Goal: Task Accomplishment & Management: Use online tool/utility

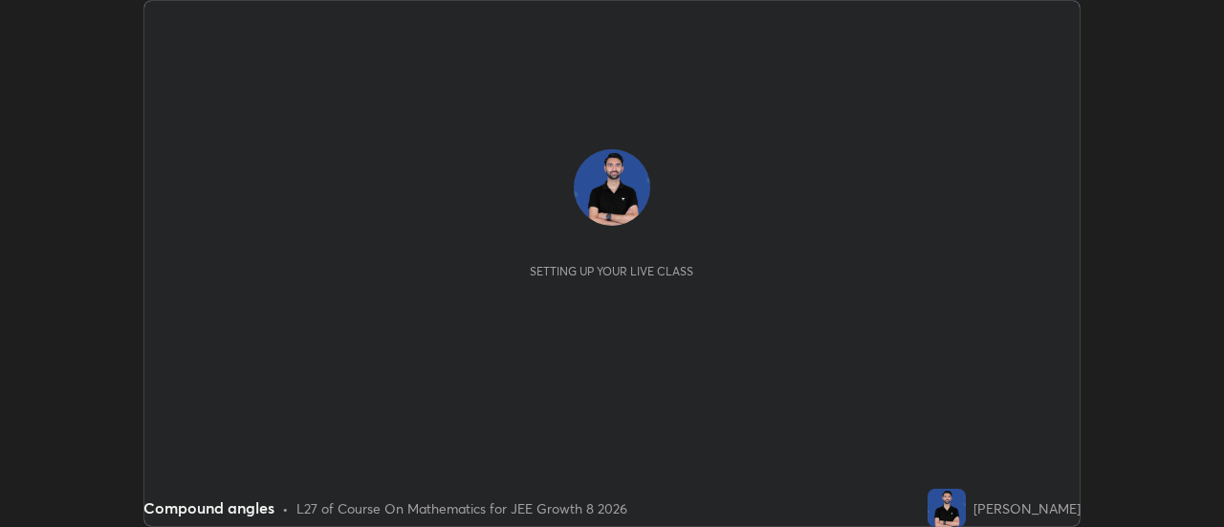
scroll to position [527, 1224]
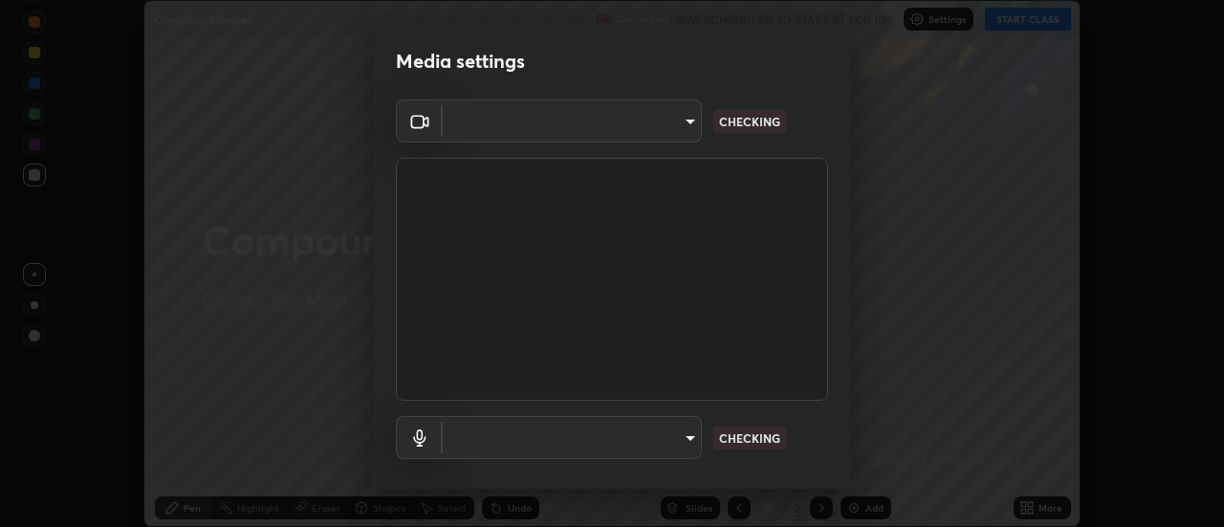
type input "ae12122a0eecbf75284ff6e1e32c573dea1decfc21fe035939c4b97723a4fd70"
type input "default"
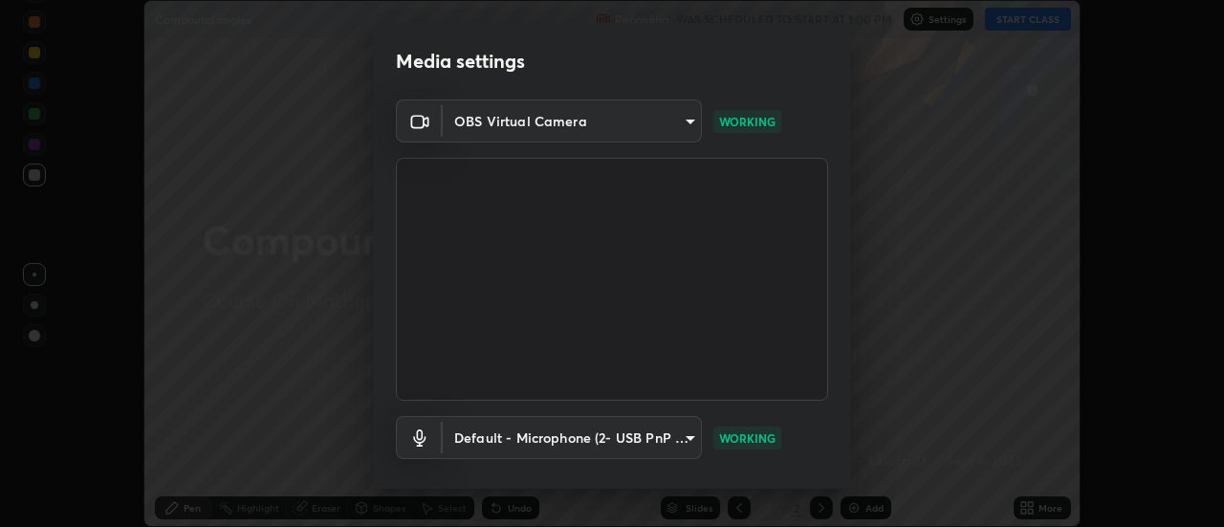
scroll to position [100, 0]
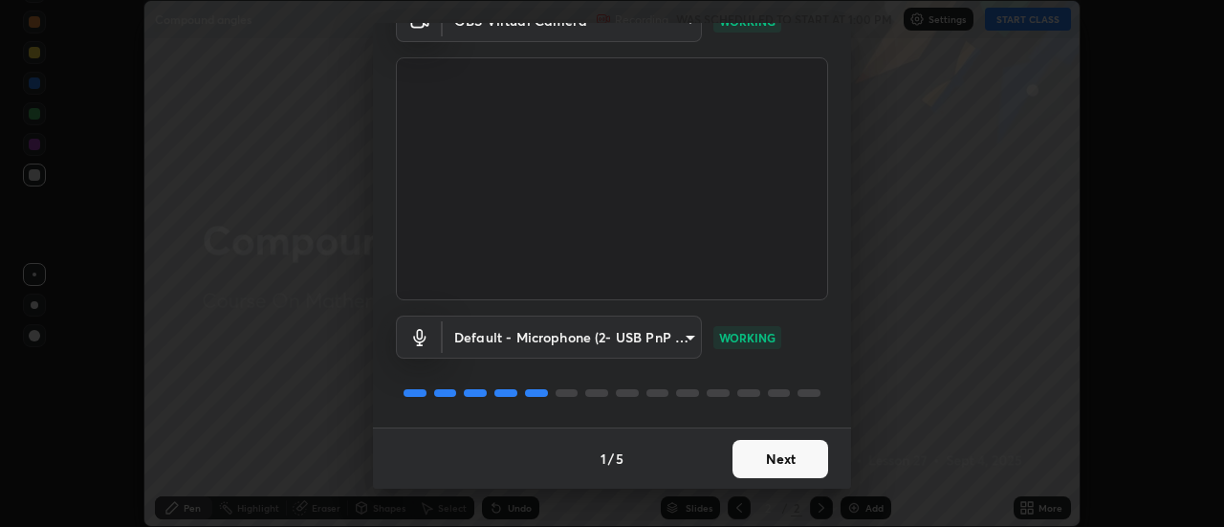
click at [786, 452] on button "Next" at bounding box center [781, 459] width 96 height 38
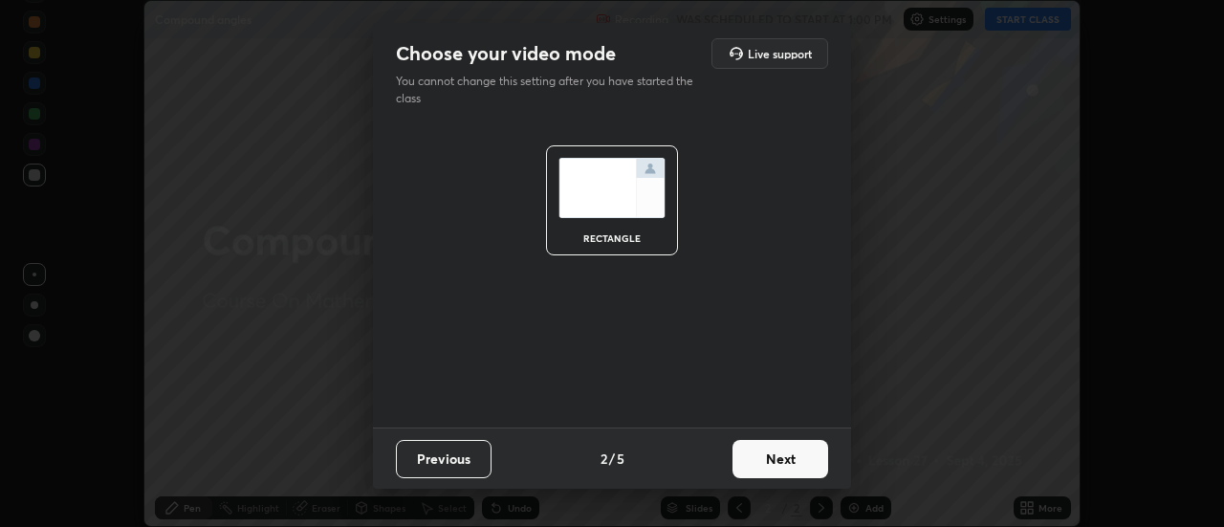
scroll to position [0, 0]
click at [791, 465] on button "Next" at bounding box center [781, 459] width 96 height 38
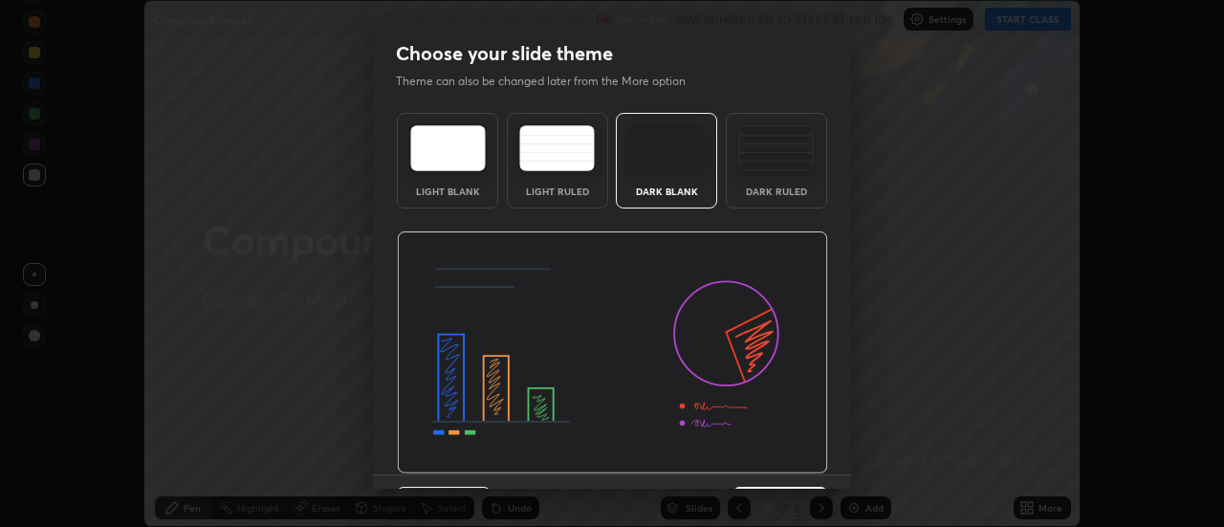
click at [791, 465] on img at bounding box center [612, 352] width 431 height 243
click at [793, 471] on img at bounding box center [612, 352] width 431 height 243
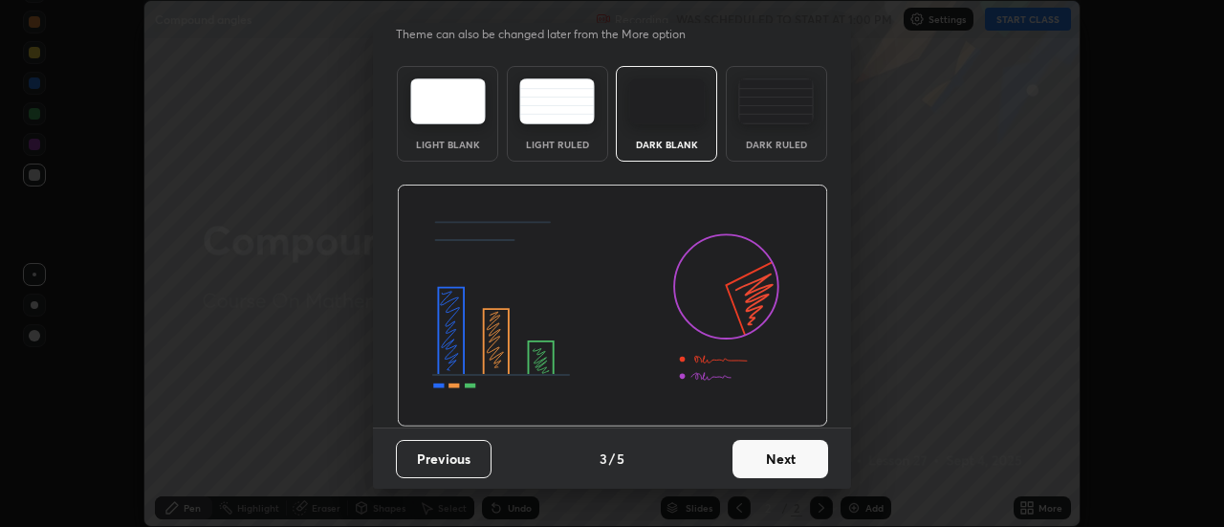
click at [762, 453] on button "Next" at bounding box center [781, 459] width 96 height 38
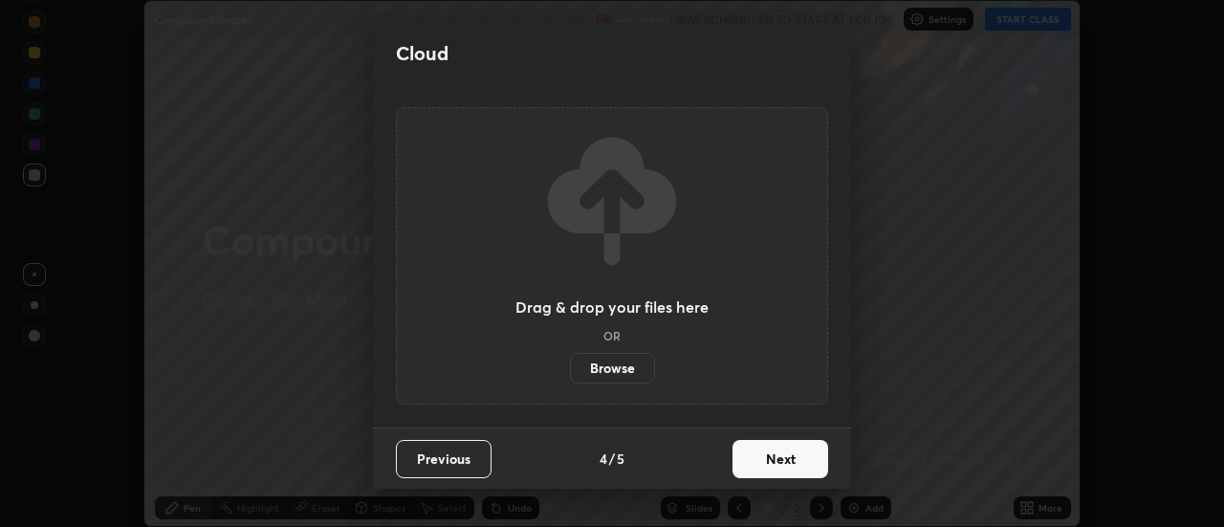
click at [761, 460] on button "Next" at bounding box center [781, 459] width 96 height 38
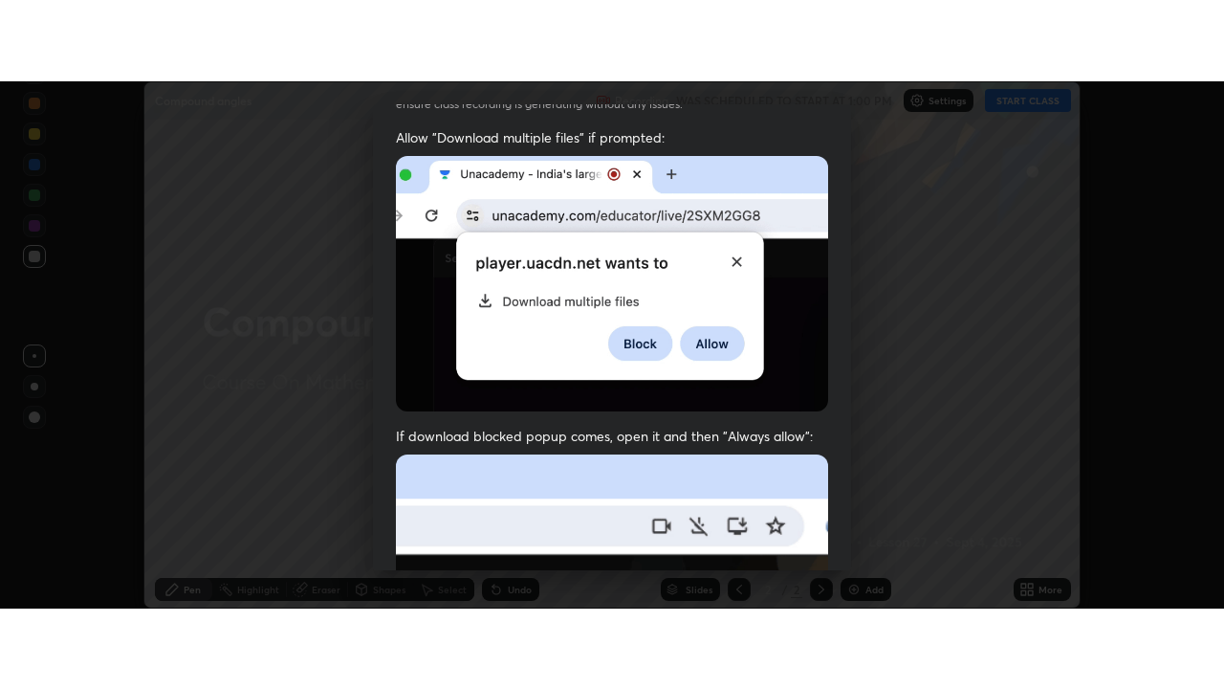
scroll to position [491, 0]
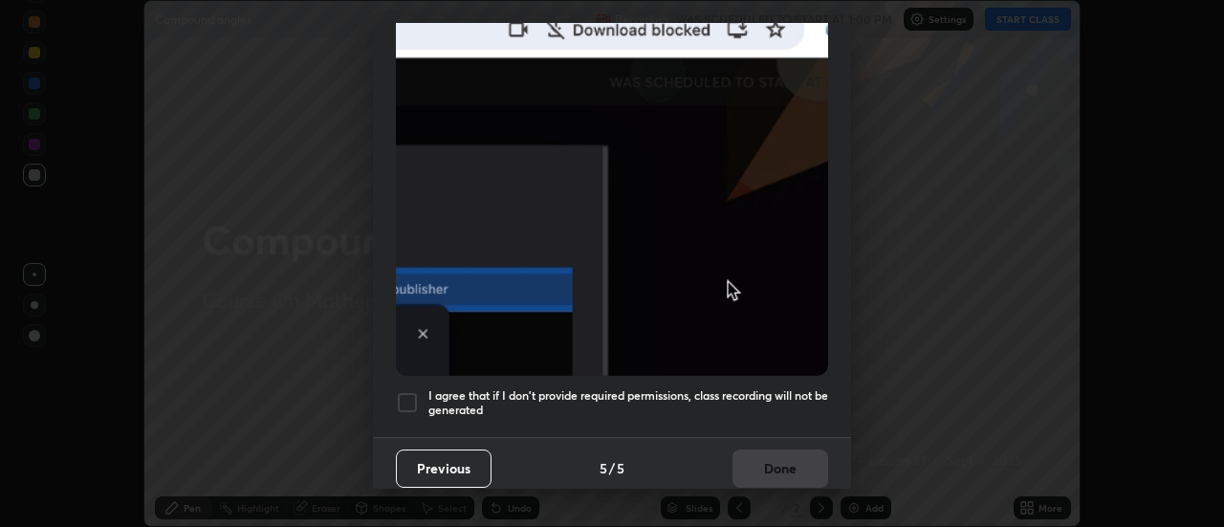
click at [414, 398] on div at bounding box center [407, 402] width 23 height 23
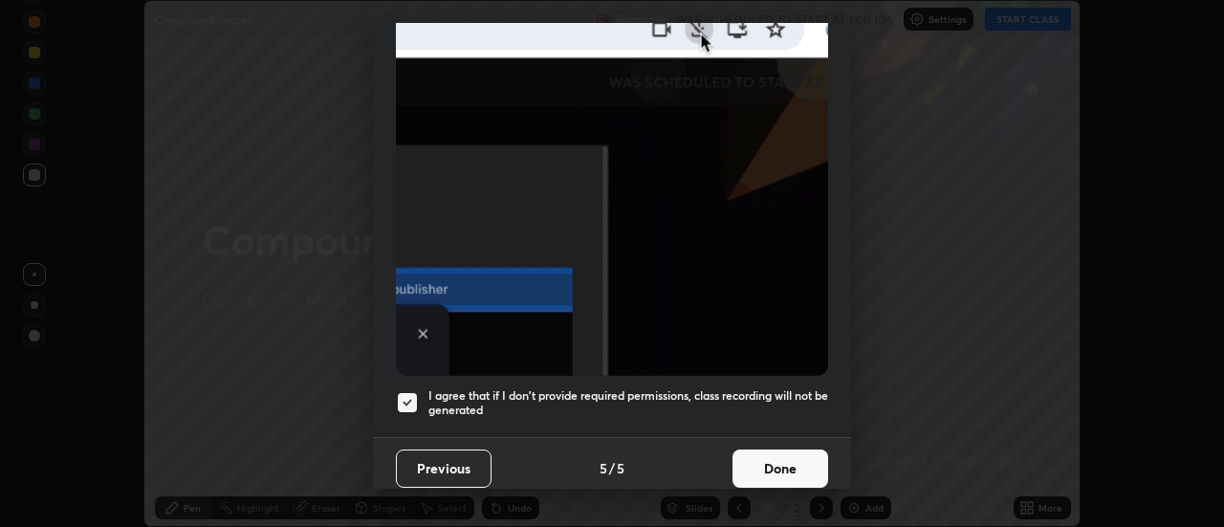
click at [766, 458] on button "Done" at bounding box center [781, 469] width 96 height 38
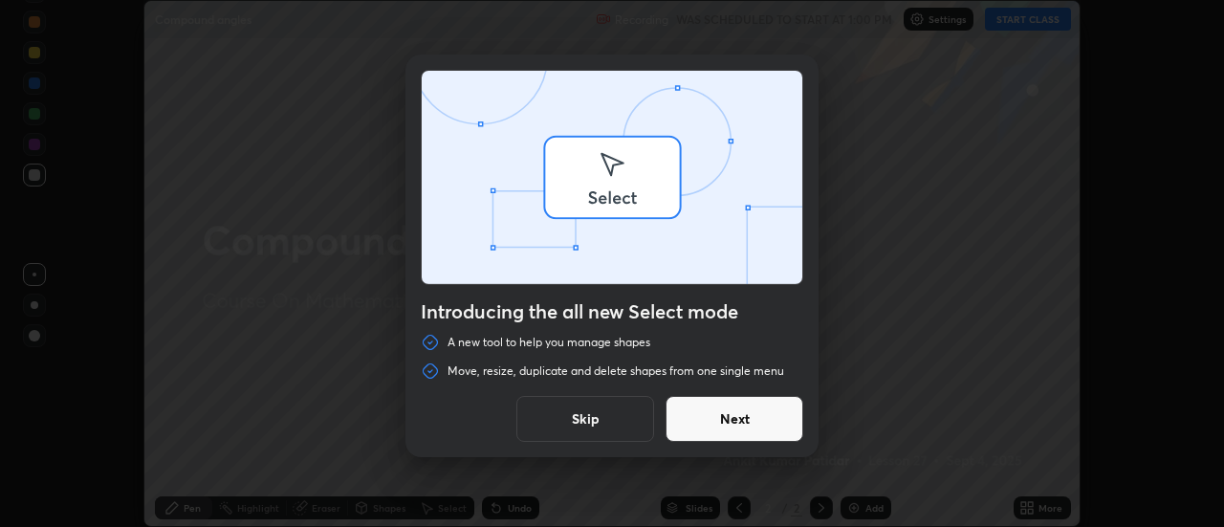
click at [1024, 24] on div "Introducing the all new Select mode A new tool to help you manage shapes Move, …" at bounding box center [612, 263] width 1224 height 527
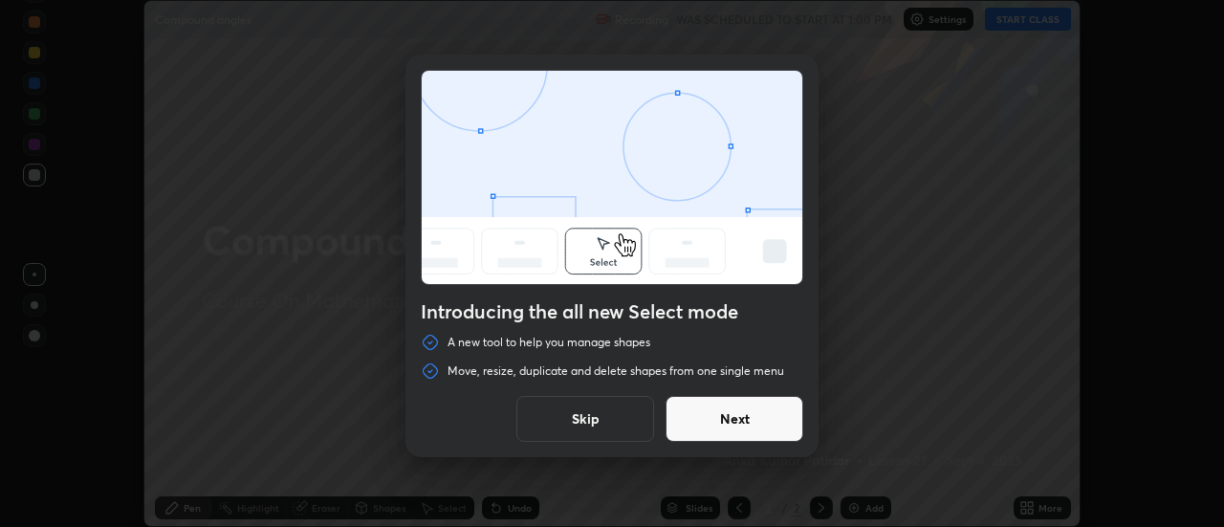
click at [593, 412] on button "Skip" at bounding box center [585, 419] width 138 height 46
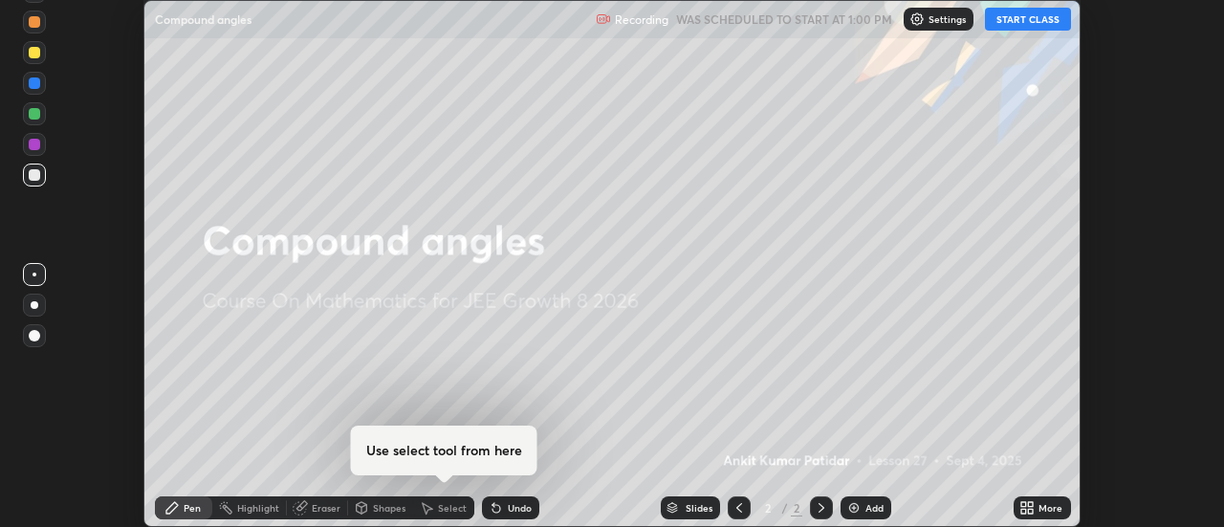
click at [1026, 14] on button "START CLASS" at bounding box center [1028, 19] width 86 height 23
click at [1041, 511] on div "More" at bounding box center [1051, 508] width 24 height 10
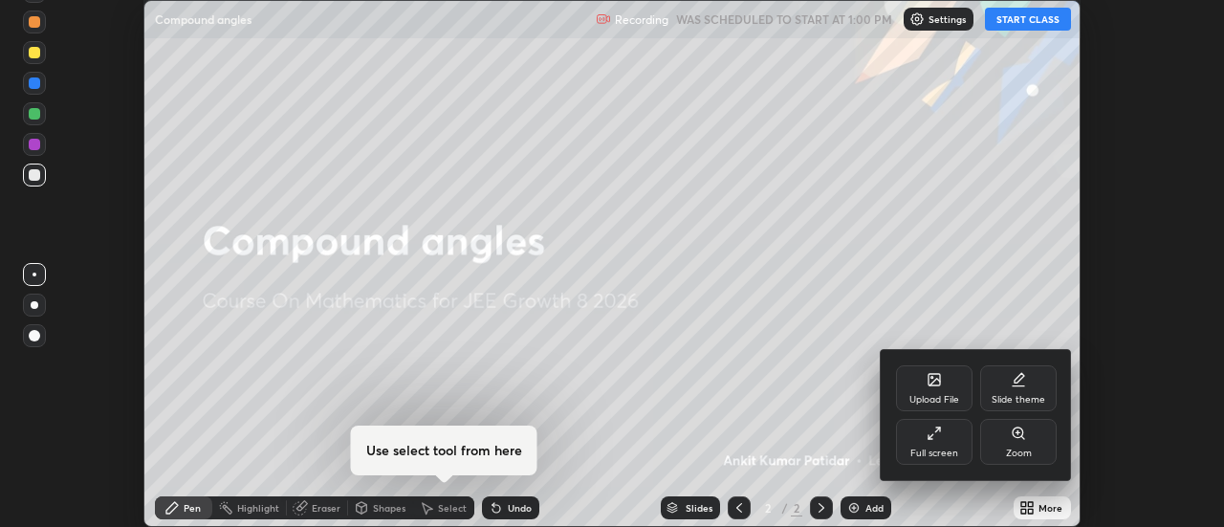
click at [932, 438] on icon at bounding box center [934, 433] width 15 height 15
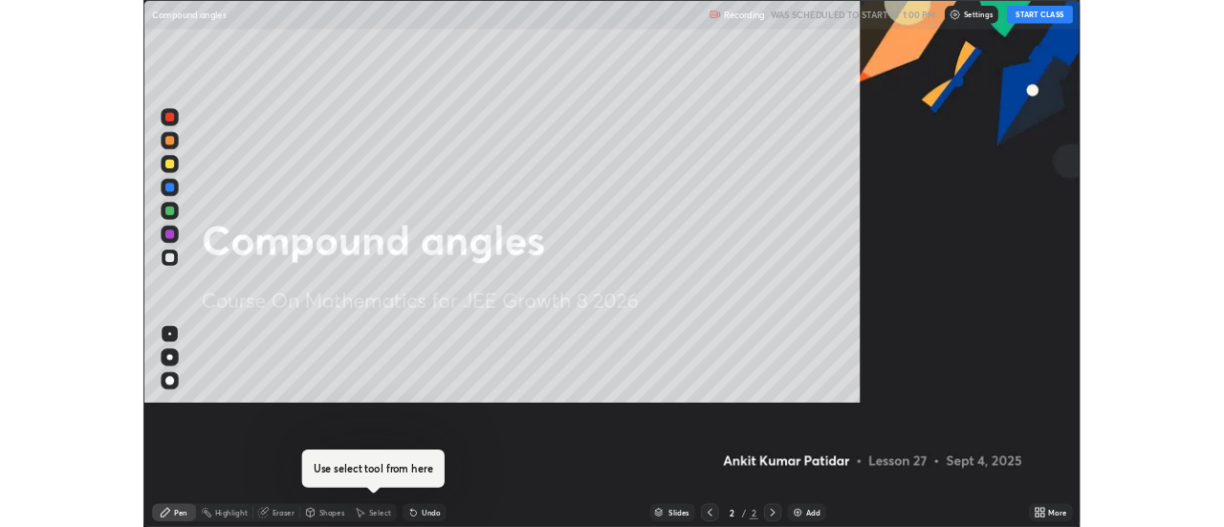
scroll to position [689, 1224]
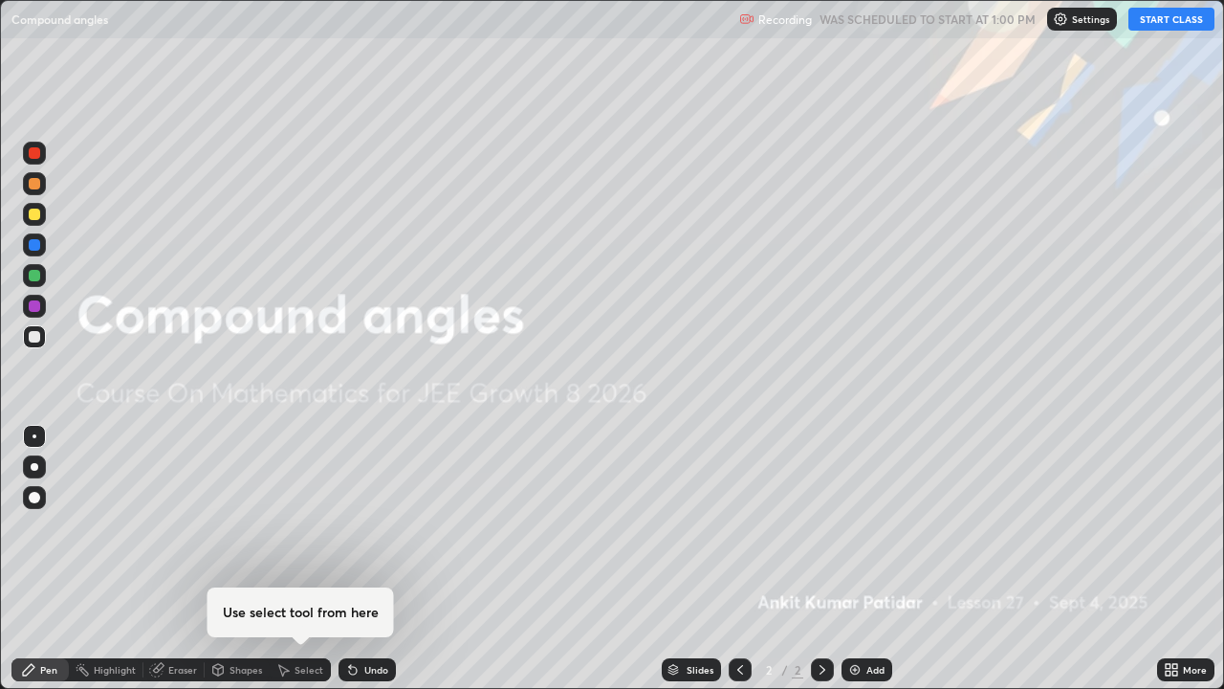
click at [854, 526] on img at bounding box center [854, 669] width 15 height 15
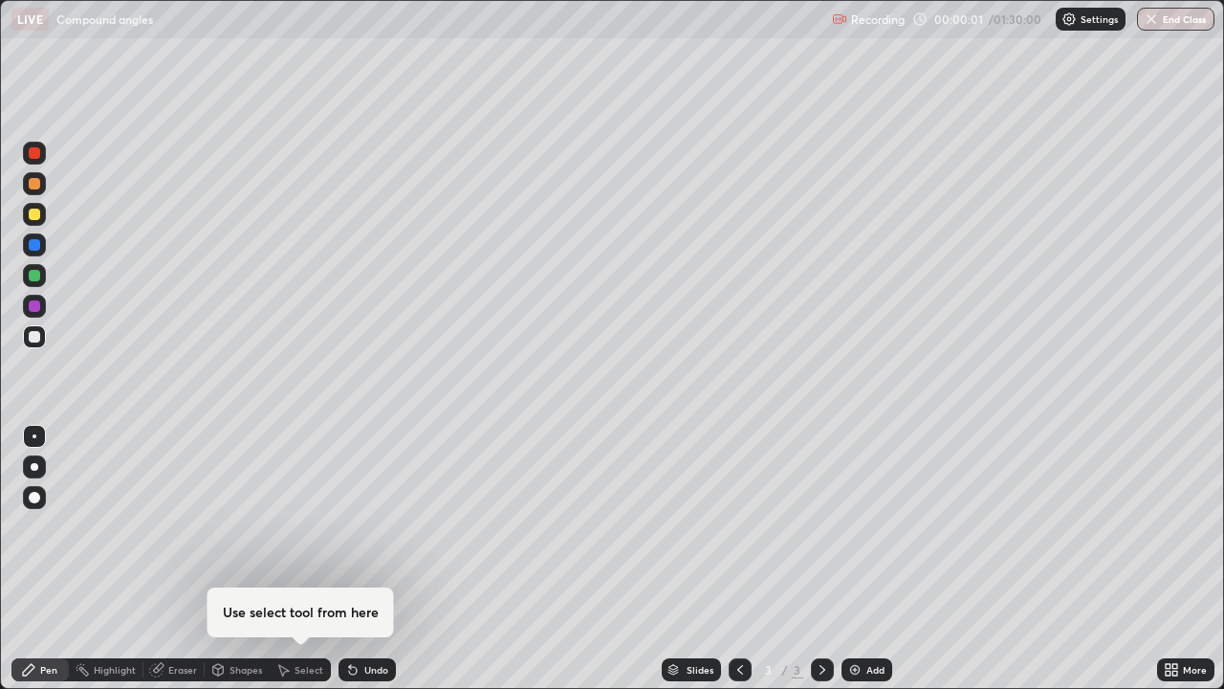
click at [33, 464] on div at bounding box center [35, 467] width 8 height 8
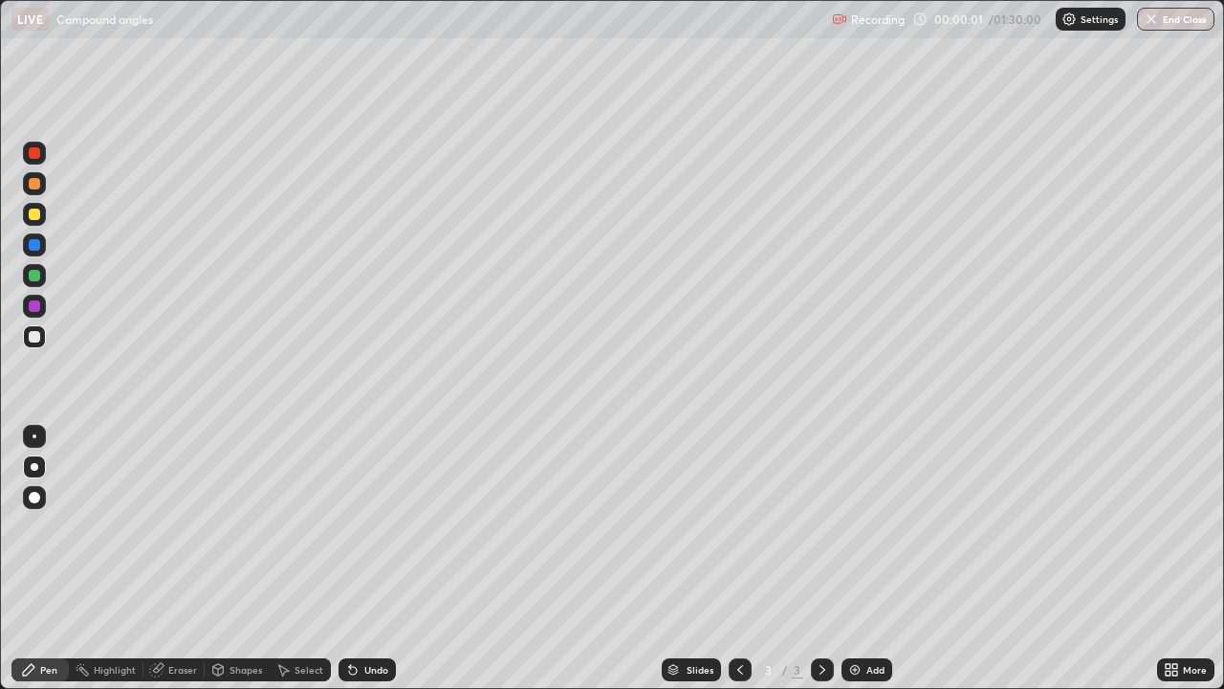
click at [168, 526] on div "Eraser" at bounding box center [182, 670] width 29 height 10
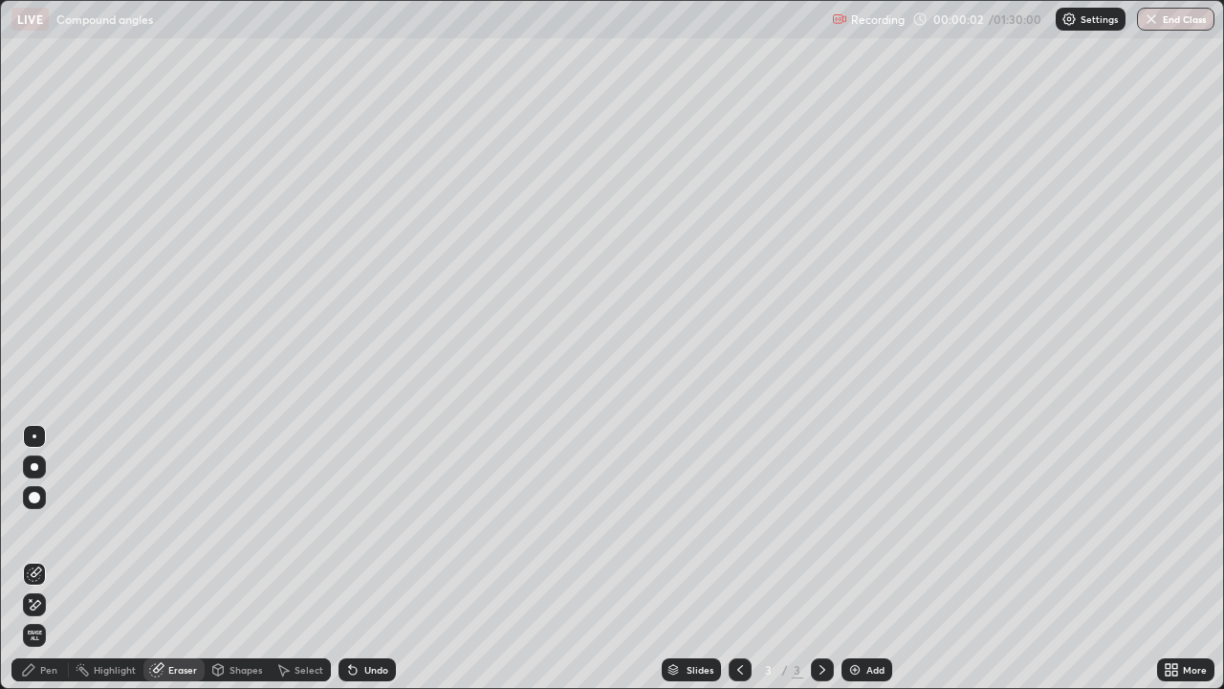
click at [34, 526] on icon at bounding box center [36, 605] width 11 height 10
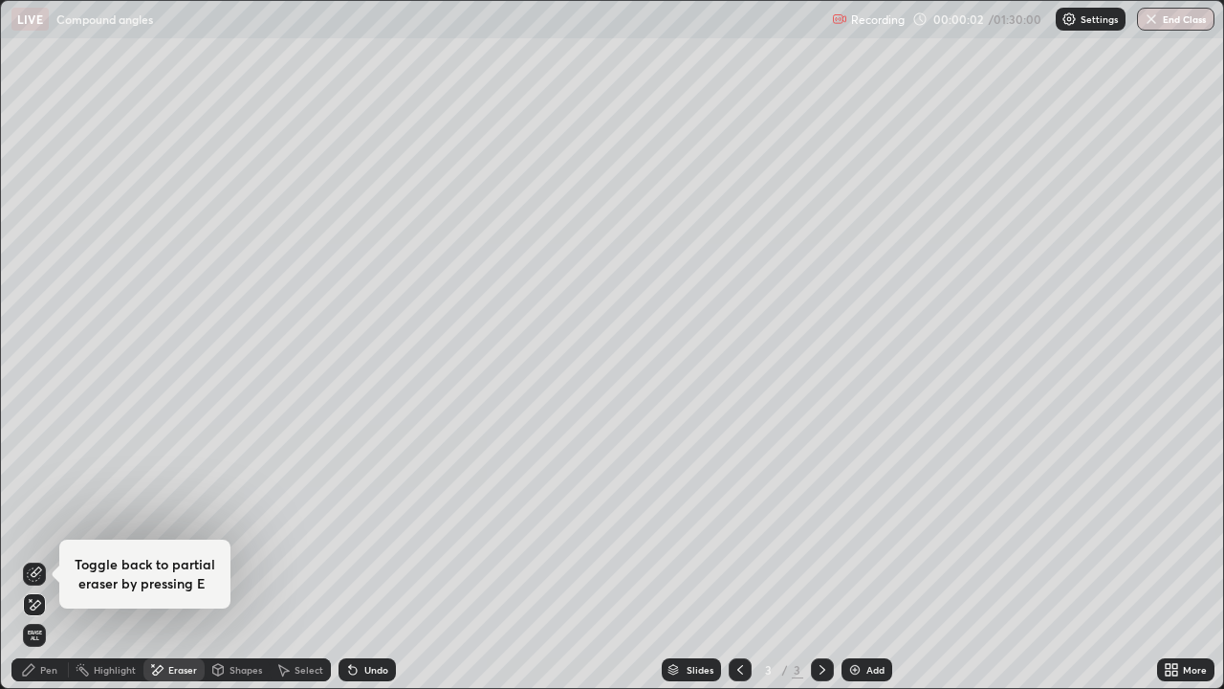
click at [56, 526] on div "Pen" at bounding box center [48, 670] width 17 height 10
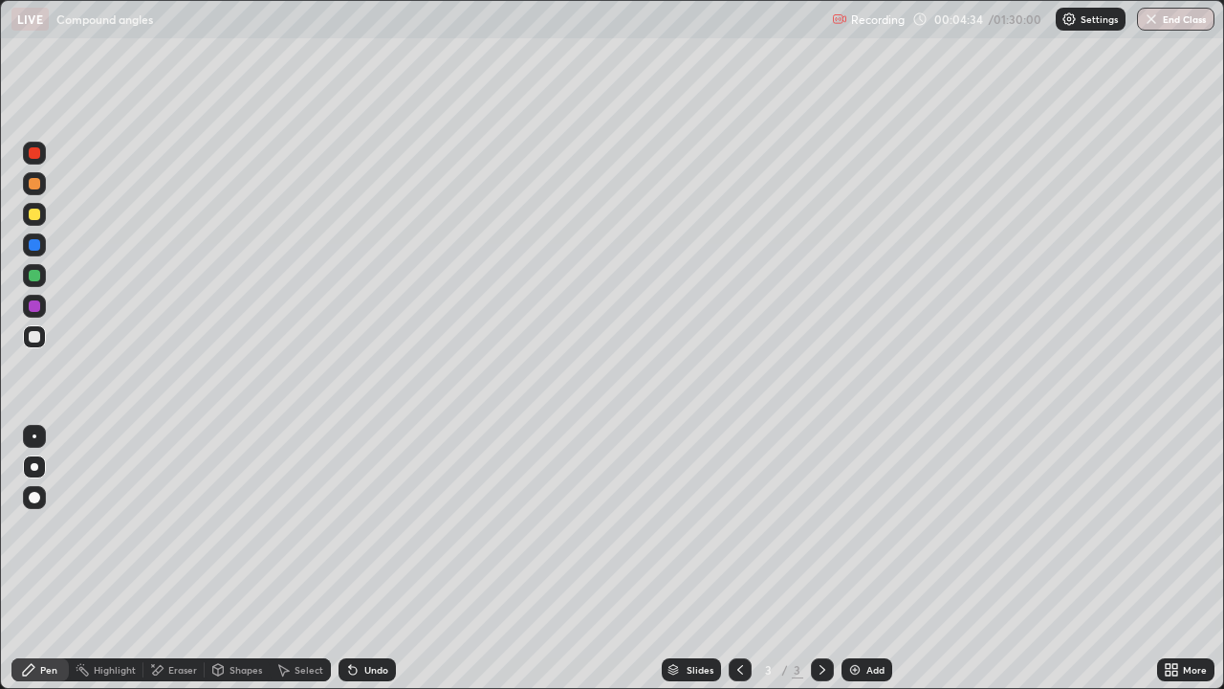
click at [165, 526] on div "Eraser" at bounding box center [173, 669] width 61 height 23
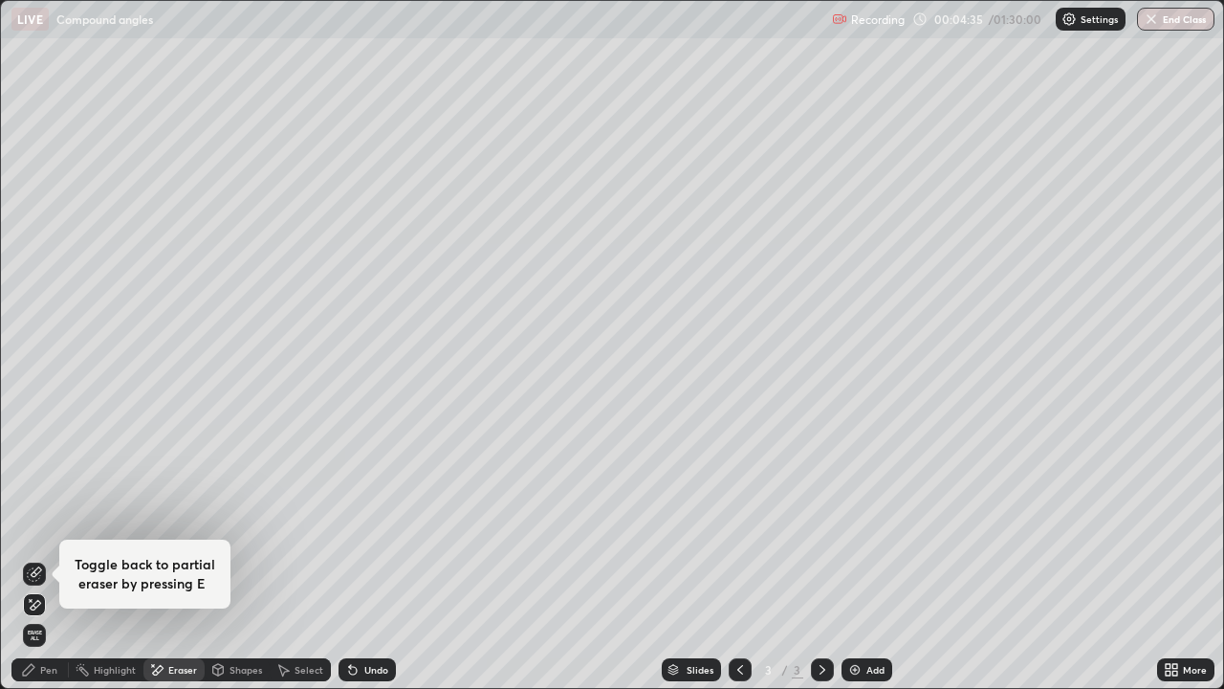
click at [42, 526] on div "Pen" at bounding box center [39, 669] width 57 height 23
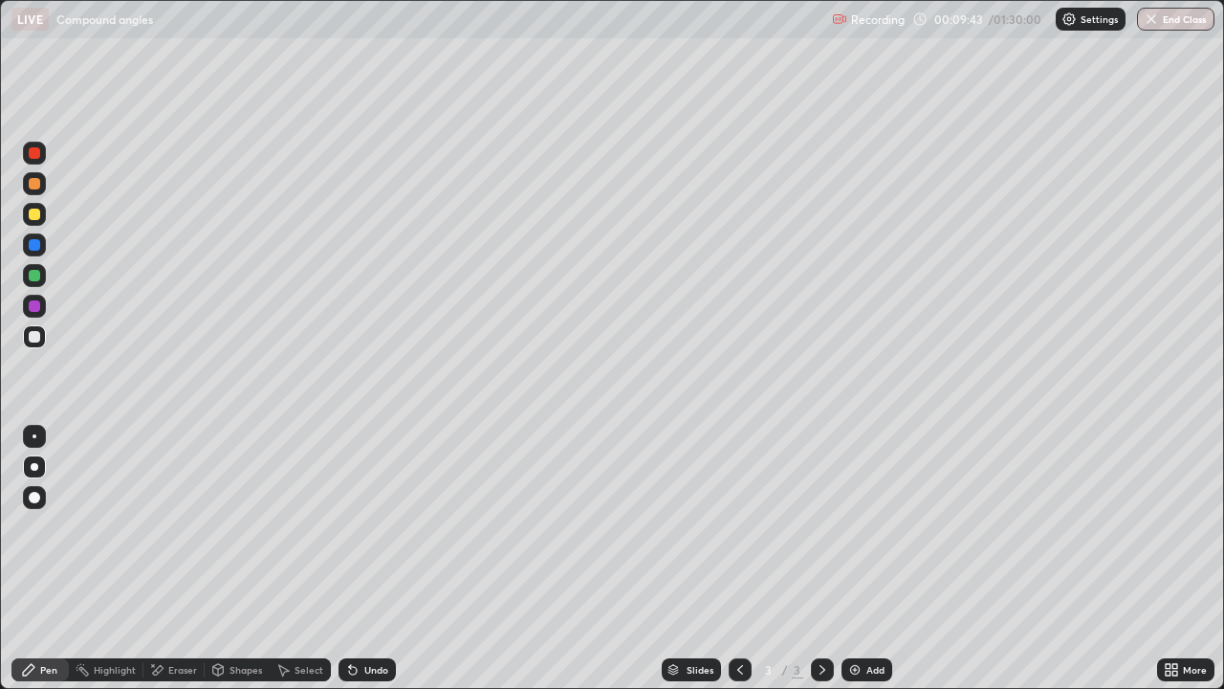
click at [179, 526] on div "Eraser" at bounding box center [182, 670] width 29 height 10
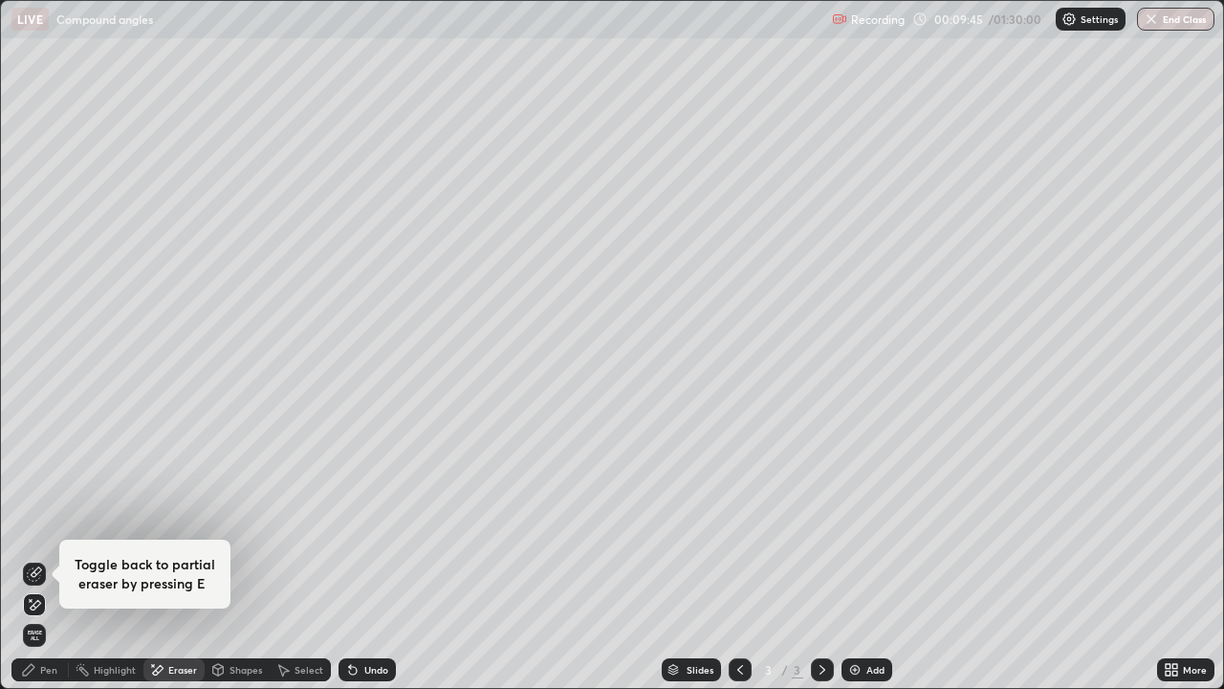
click at [43, 526] on div "Pen" at bounding box center [48, 670] width 17 height 10
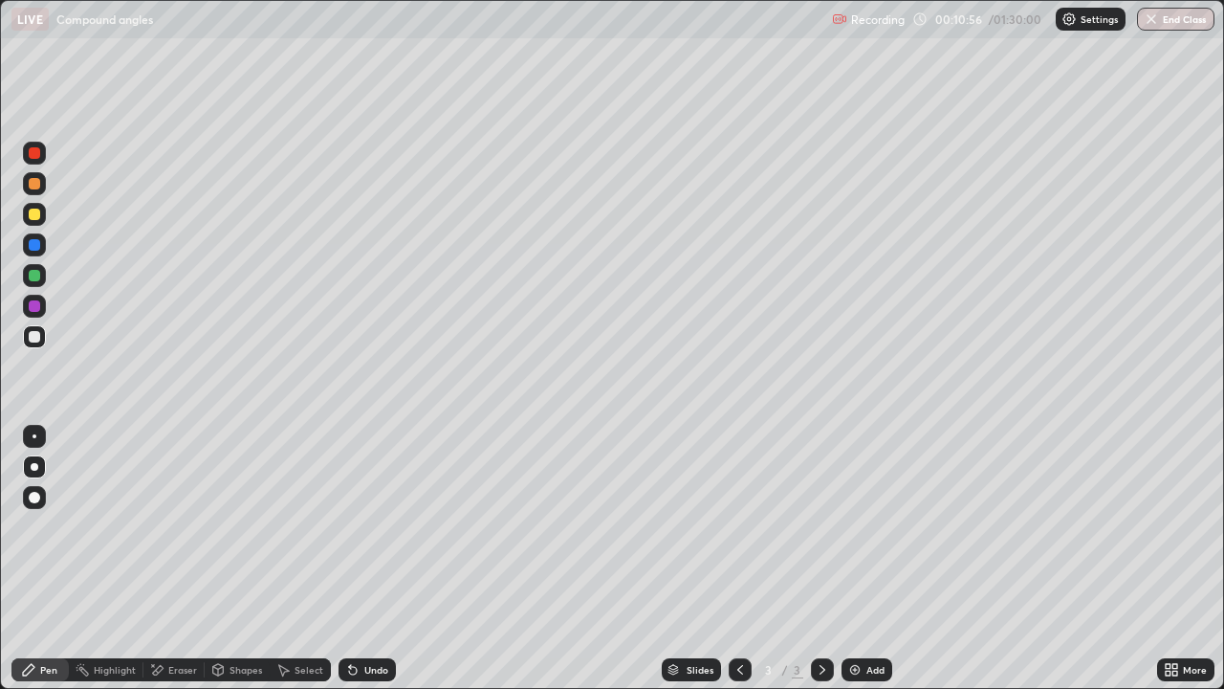
click at [378, 526] on div "Undo" at bounding box center [367, 669] width 57 height 23
click at [383, 526] on div "Undo" at bounding box center [376, 670] width 24 height 10
click at [380, 526] on div "Undo" at bounding box center [376, 670] width 24 height 10
click at [371, 526] on div "Undo" at bounding box center [376, 670] width 24 height 10
click at [377, 526] on div "Undo" at bounding box center [376, 670] width 24 height 10
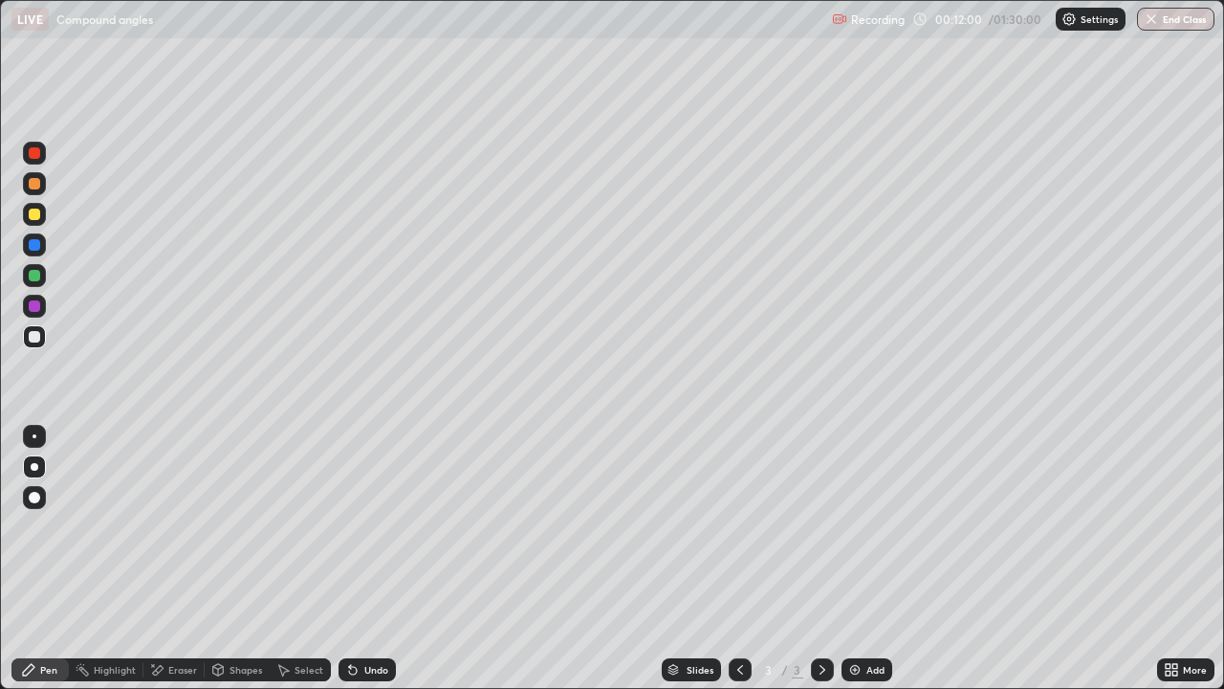
click at [867, 526] on div "Add" at bounding box center [876, 670] width 18 height 10
click at [361, 526] on div "Undo" at bounding box center [367, 669] width 57 height 23
click at [729, 526] on div at bounding box center [740, 669] width 23 height 23
click at [868, 526] on div "Add" at bounding box center [876, 670] width 18 height 10
click at [377, 526] on div "Undo" at bounding box center [376, 670] width 24 height 10
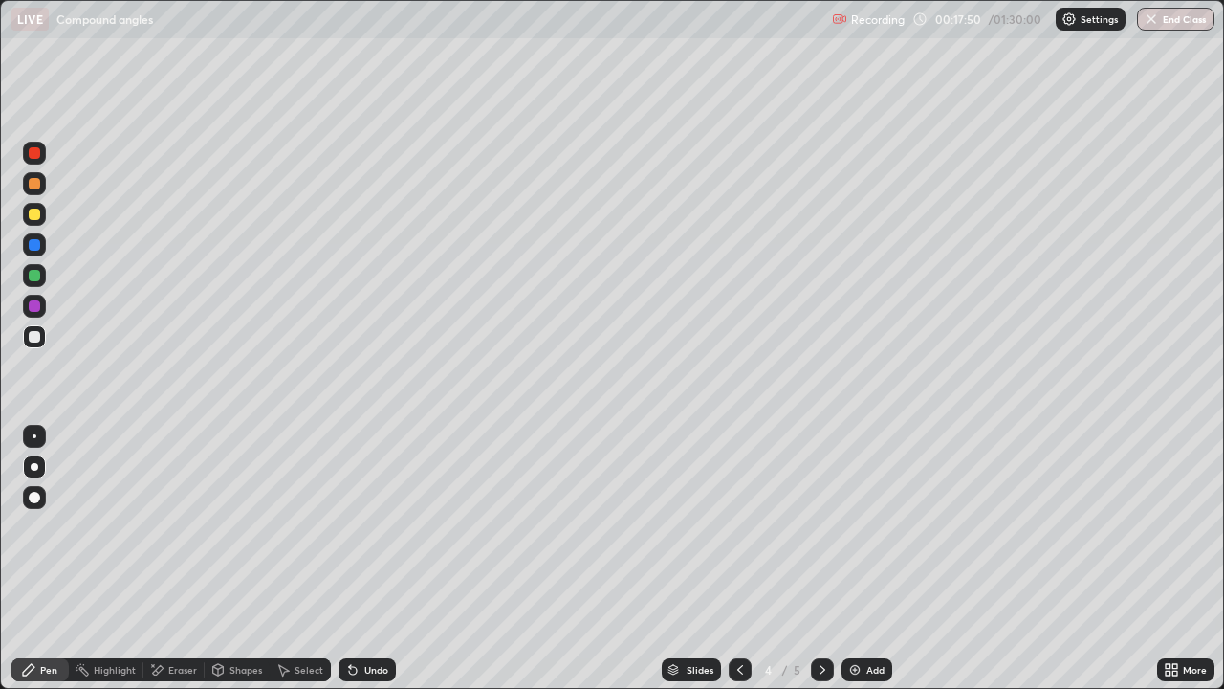
click at [379, 526] on div "Undo" at bounding box center [376, 670] width 24 height 10
click at [364, 526] on div "Undo" at bounding box center [367, 669] width 57 height 23
click at [738, 526] on icon at bounding box center [740, 669] width 15 height 15
click at [820, 526] on icon at bounding box center [823, 670] width 6 height 10
click at [173, 526] on div "Eraser" at bounding box center [182, 670] width 29 height 10
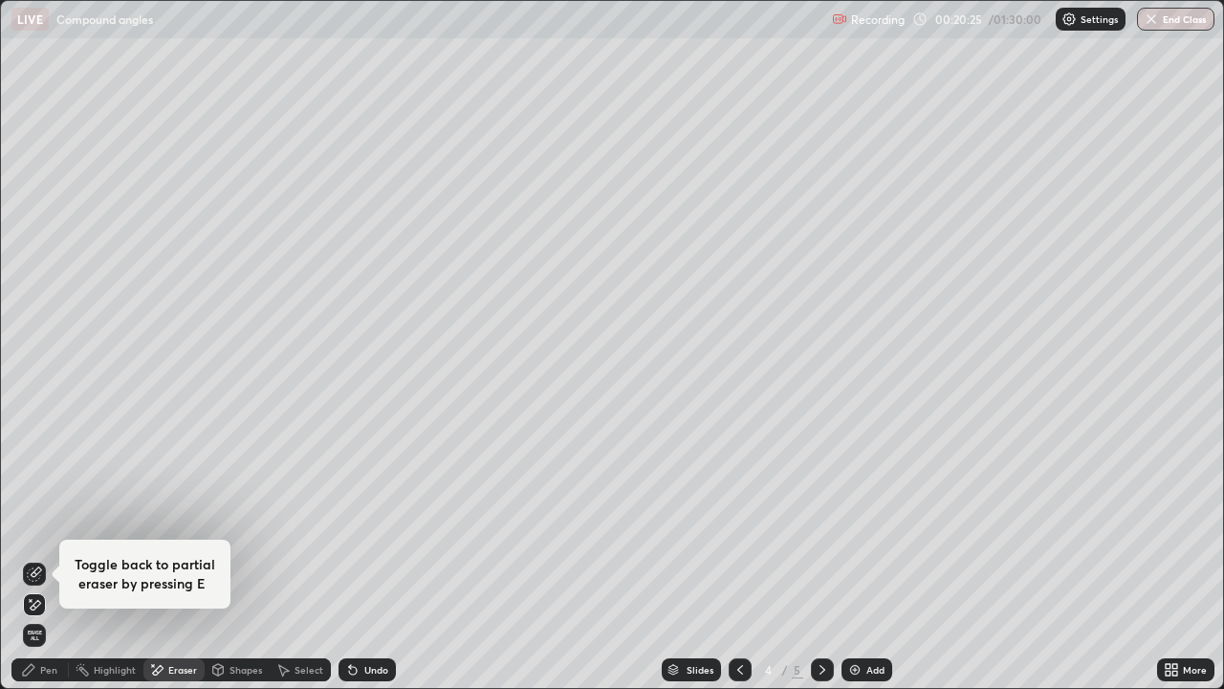
click at [46, 526] on div "Pen" at bounding box center [48, 670] width 17 height 10
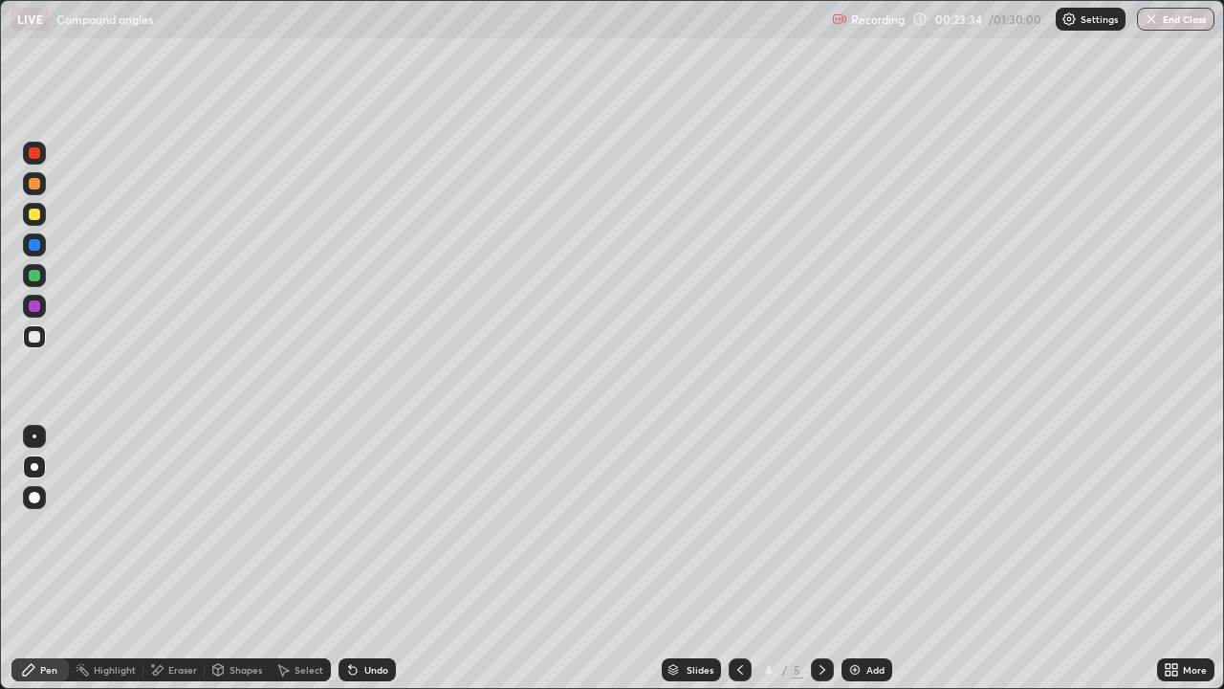
click at [860, 526] on img at bounding box center [854, 669] width 15 height 15
click at [365, 526] on div "Undo" at bounding box center [376, 670] width 24 height 10
click at [360, 526] on div "Undo" at bounding box center [367, 669] width 57 height 23
click at [867, 526] on div "Add" at bounding box center [876, 670] width 18 height 10
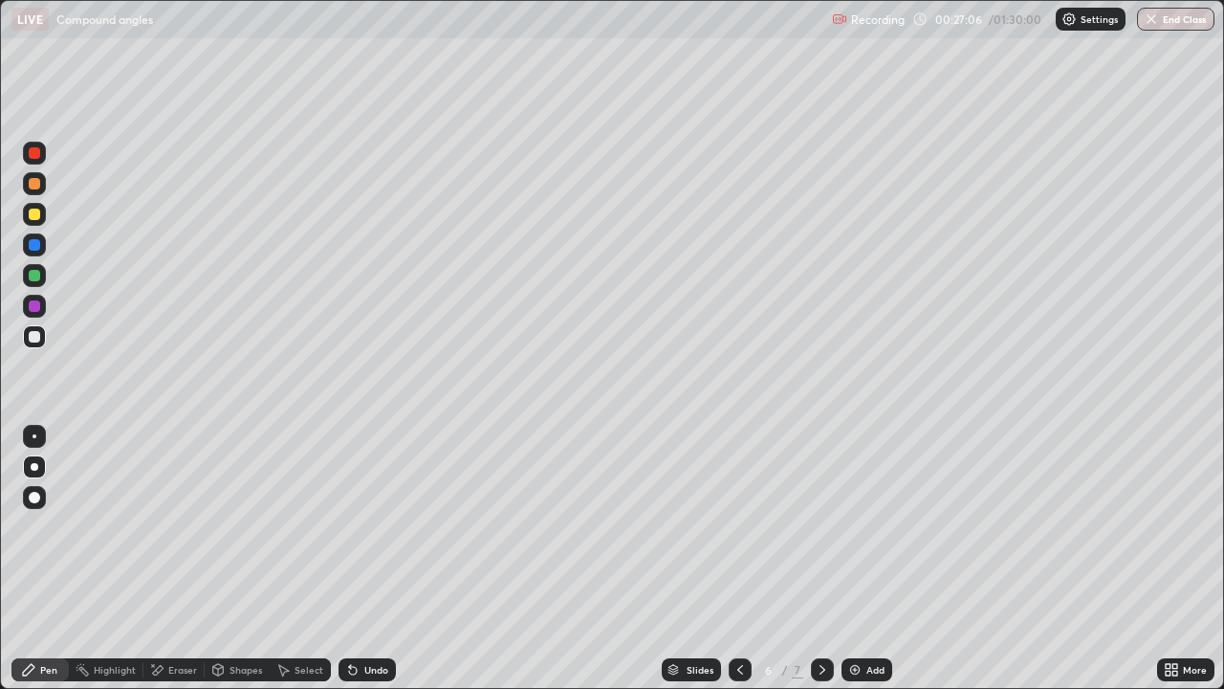
click at [176, 526] on div "Eraser" at bounding box center [182, 670] width 29 height 10
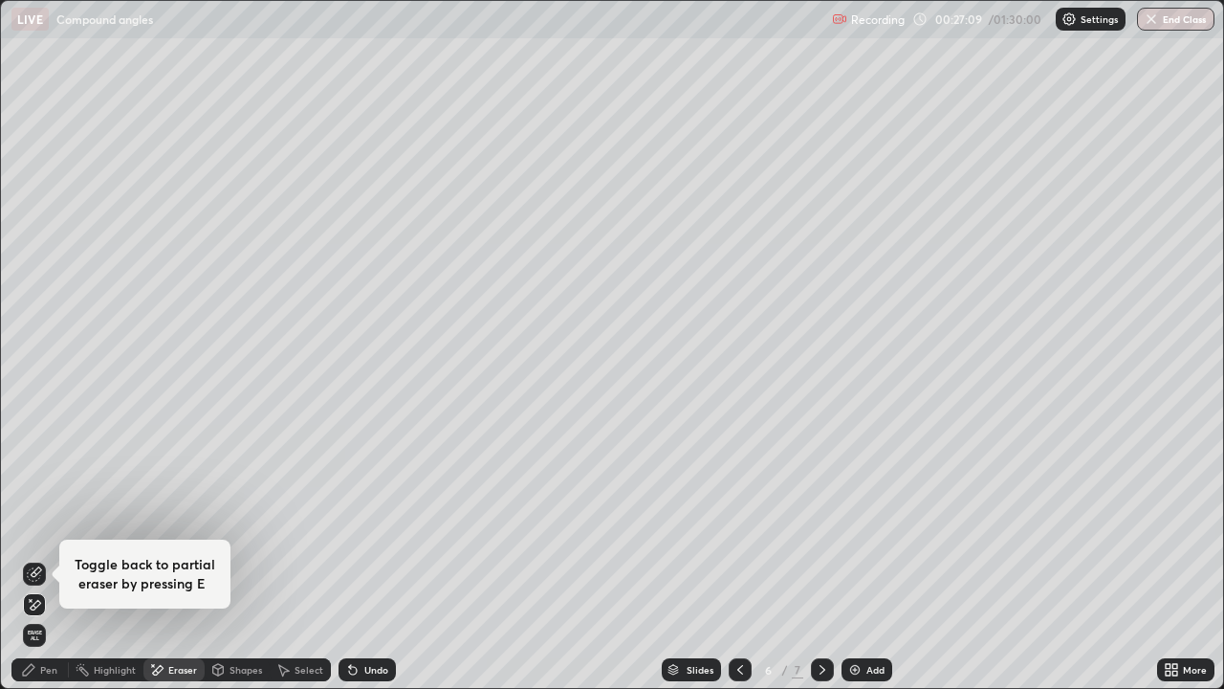
click at [45, 526] on div "Pen" at bounding box center [48, 670] width 17 height 10
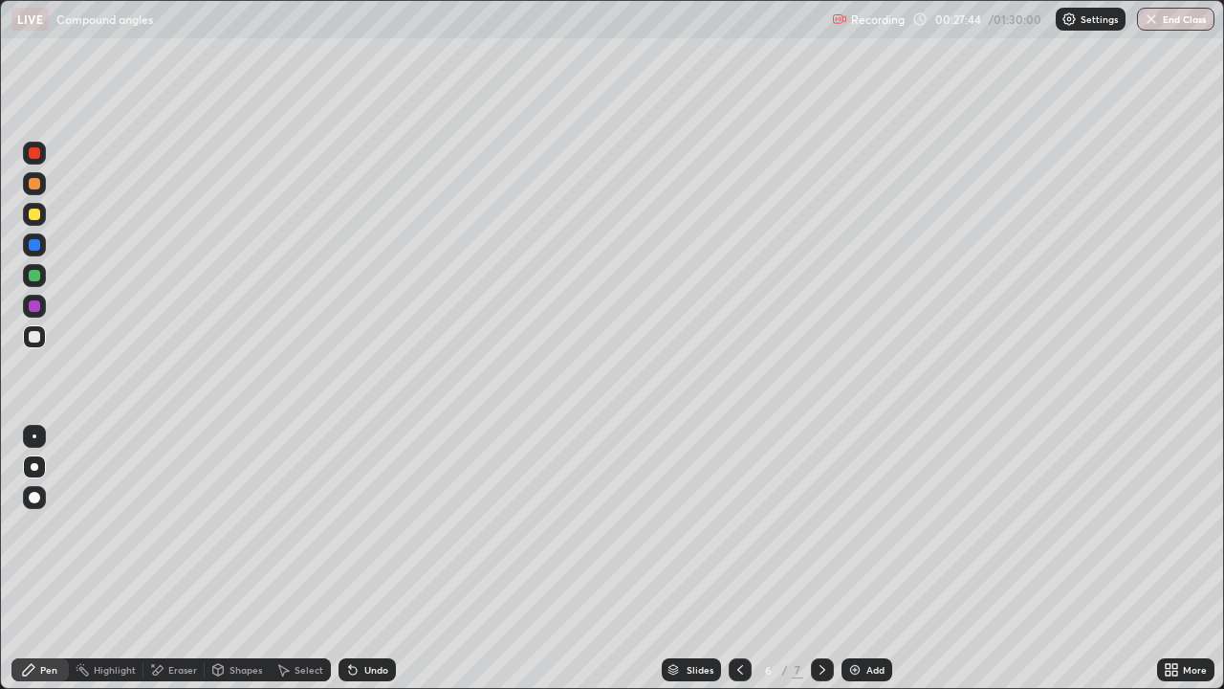
click at [180, 526] on div "Eraser" at bounding box center [182, 670] width 29 height 10
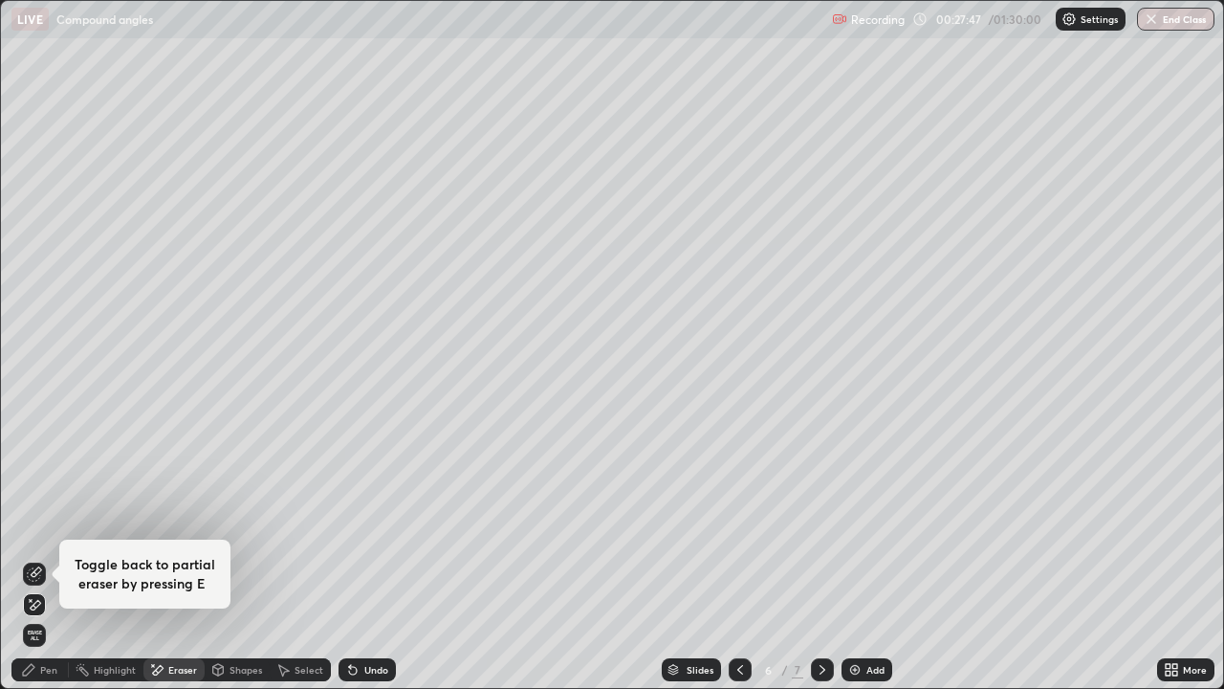
click at [48, 526] on div "Pen" at bounding box center [48, 670] width 17 height 10
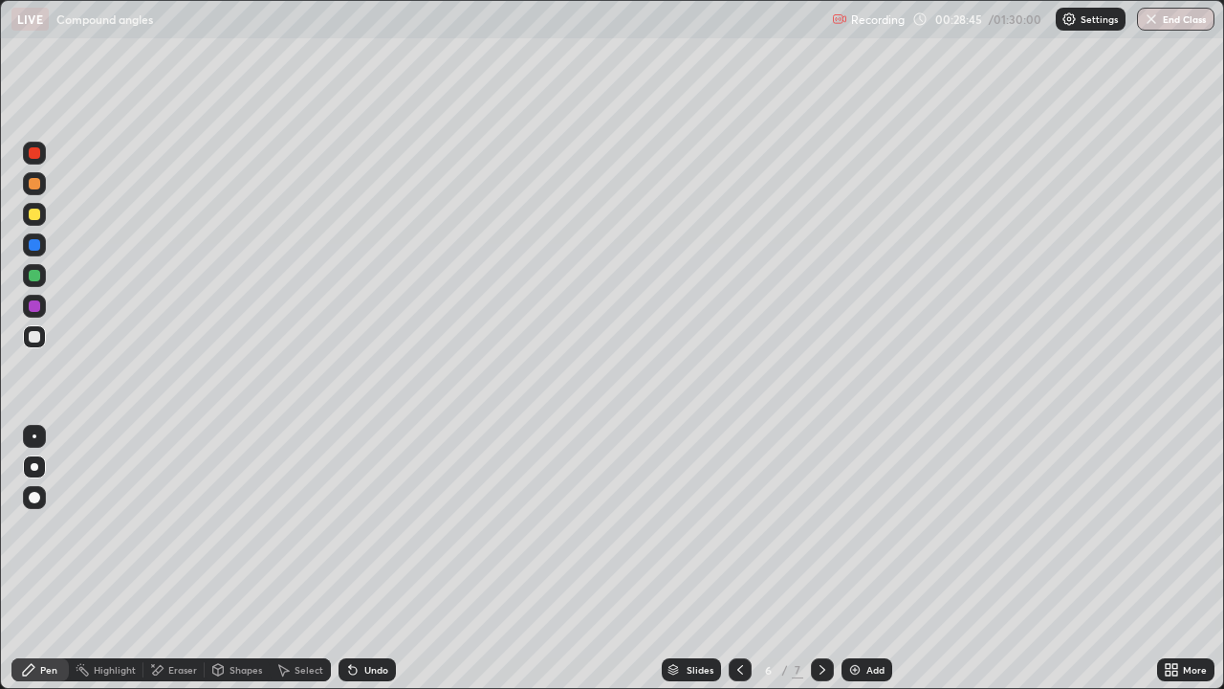
click at [360, 526] on div "Undo" at bounding box center [367, 669] width 57 height 23
click at [364, 526] on div "Undo" at bounding box center [376, 670] width 24 height 10
click at [869, 526] on div "Add" at bounding box center [876, 670] width 18 height 10
click at [353, 526] on icon at bounding box center [353, 671] width 8 height 8
click at [350, 526] on icon at bounding box center [353, 671] width 8 height 8
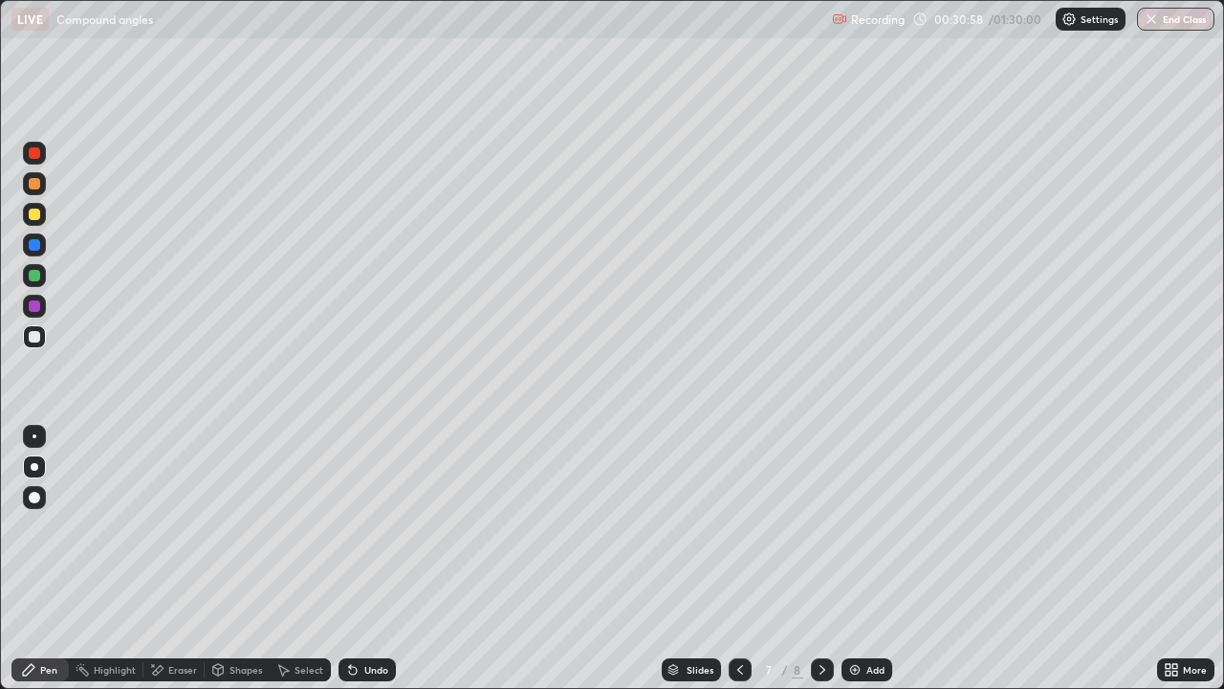
click at [361, 526] on div "Undo" at bounding box center [367, 669] width 57 height 23
click at [738, 526] on icon at bounding box center [740, 669] width 15 height 15
click at [39, 272] on div at bounding box center [34, 275] width 11 height 11
click at [819, 526] on icon at bounding box center [822, 669] width 15 height 15
click at [174, 526] on div "Eraser" at bounding box center [182, 670] width 29 height 10
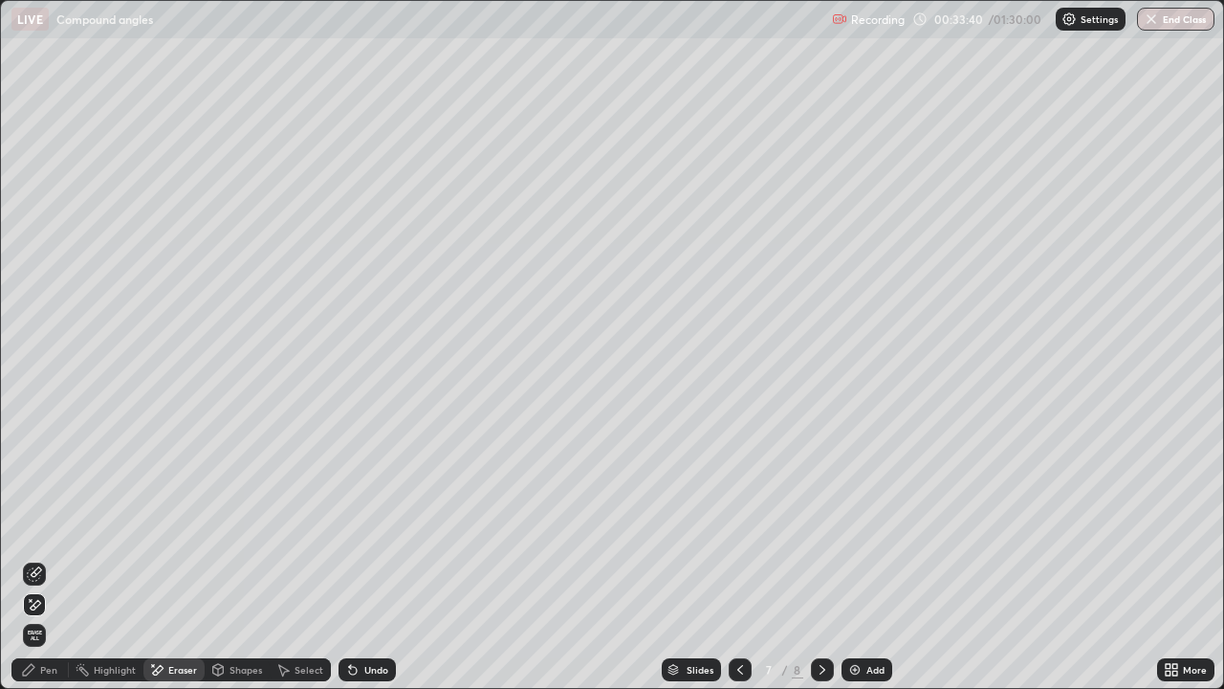
click at [46, 526] on div "Pen" at bounding box center [48, 670] width 17 height 10
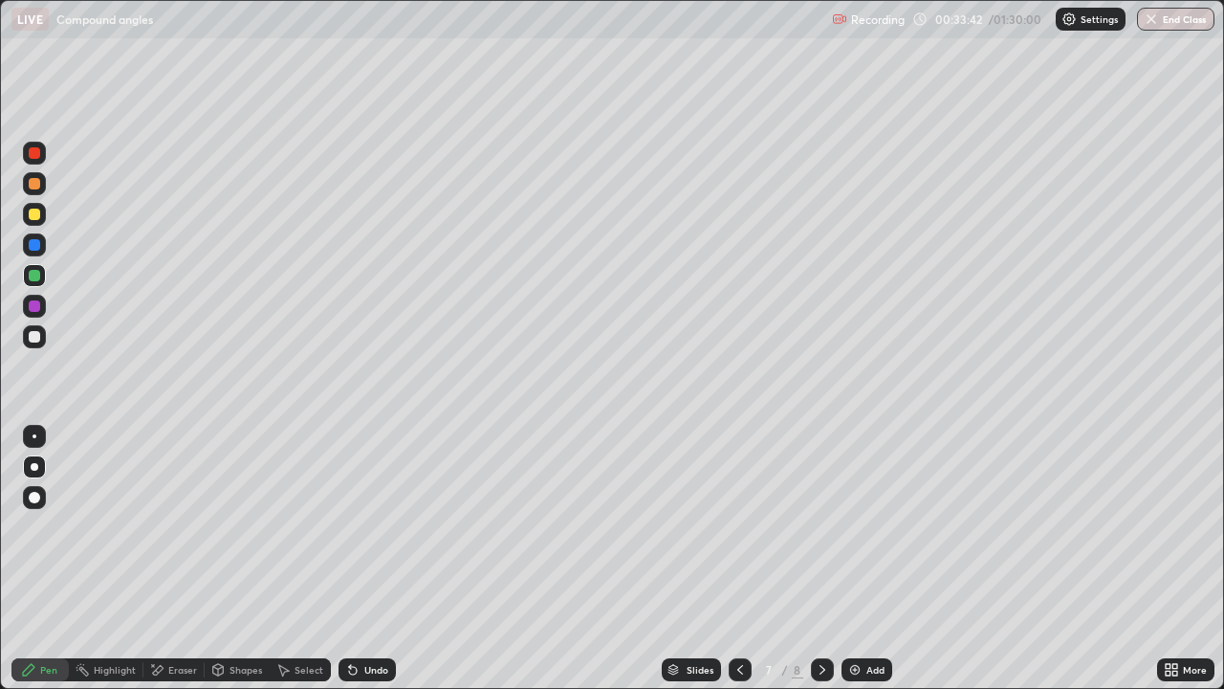
click at [33, 344] on div at bounding box center [34, 336] width 23 height 23
click at [739, 526] on icon at bounding box center [740, 669] width 15 height 15
click at [821, 526] on icon at bounding box center [822, 669] width 15 height 15
click at [864, 526] on div "Add" at bounding box center [867, 669] width 51 height 23
click at [172, 526] on div "Eraser" at bounding box center [173, 669] width 61 height 23
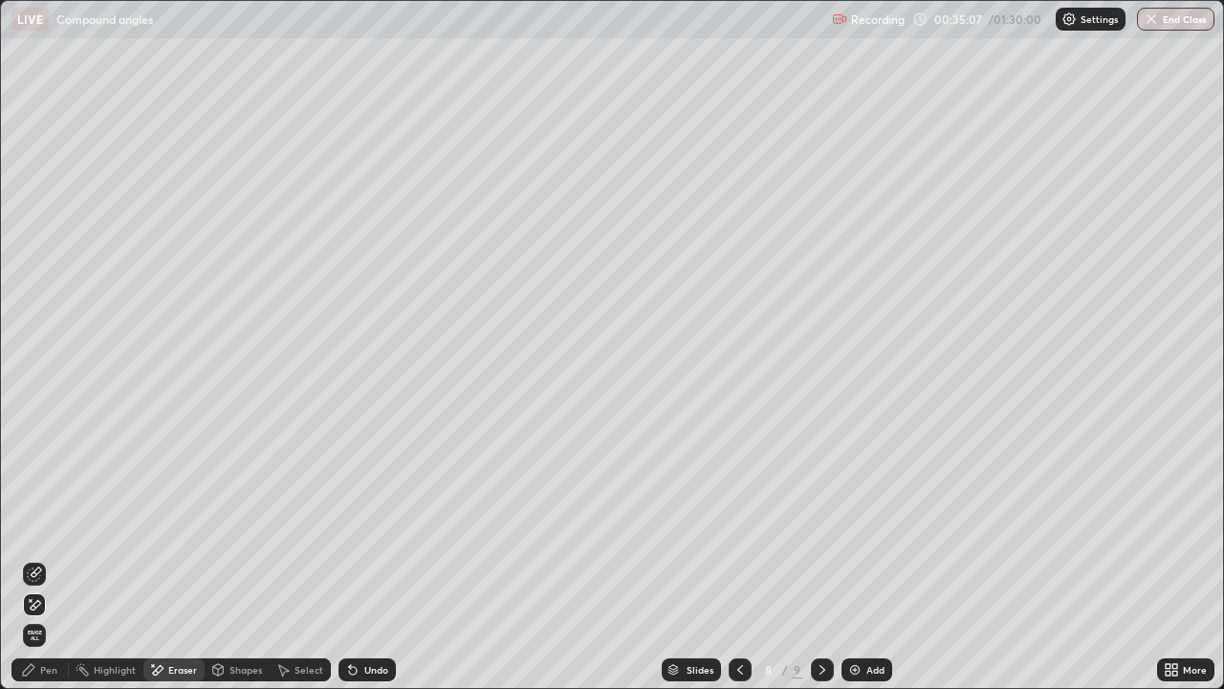
click at [49, 526] on div "Pen" at bounding box center [48, 670] width 17 height 10
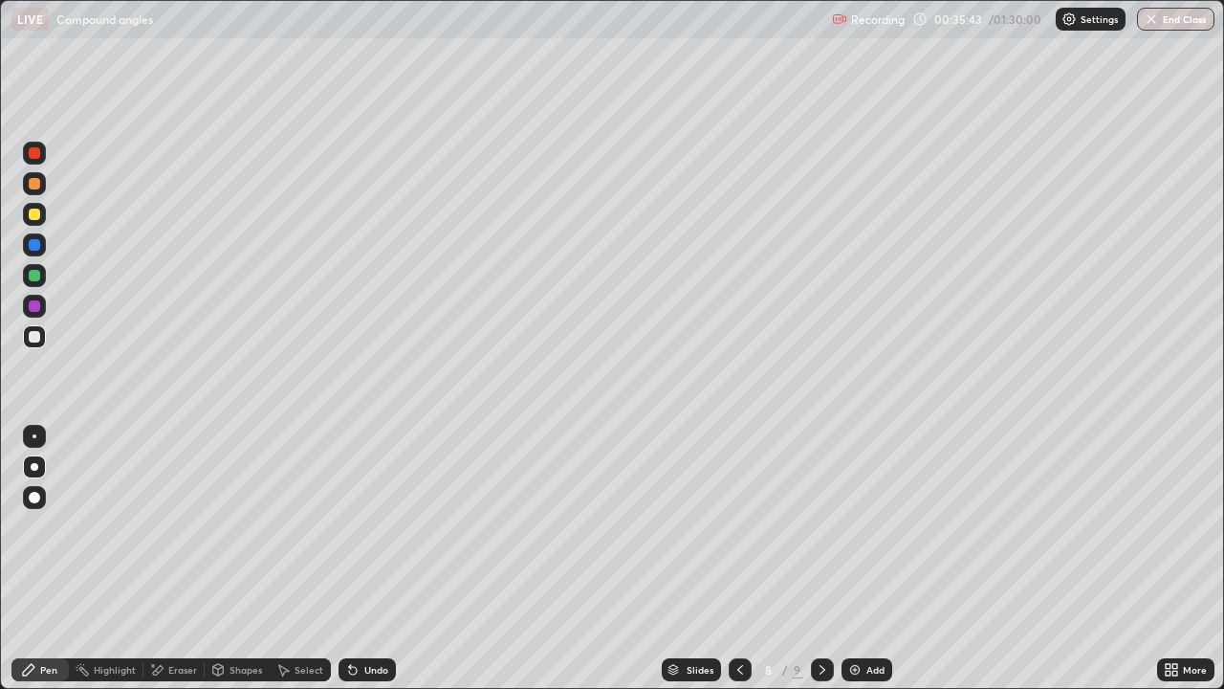
click at [384, 526] on div "Undo" at bounding box center [367, 669] width 57 height 23
click at [381, 526] on div "Undo" at bounding box center [367, 669] width 57 height 23
click at [364, 526] on div "Undo" at bounding box center [376, 670] width 24 height 10
click at [34, 280] on div at bounding box center [34, 275] width 11 height 11
click at [37, 338] on div at bounding box center [34, 336] width 11 height 11
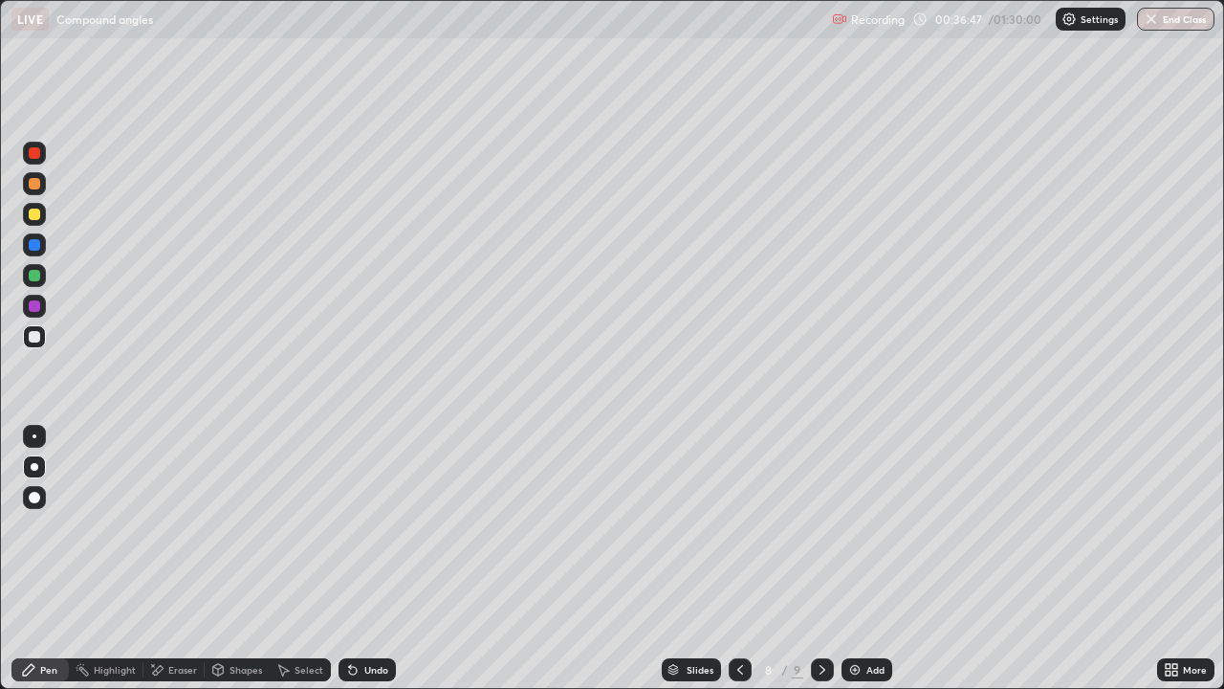
click at [175, 526] on div "Eraser" at bounding box center [182, 670] width 29 height 10
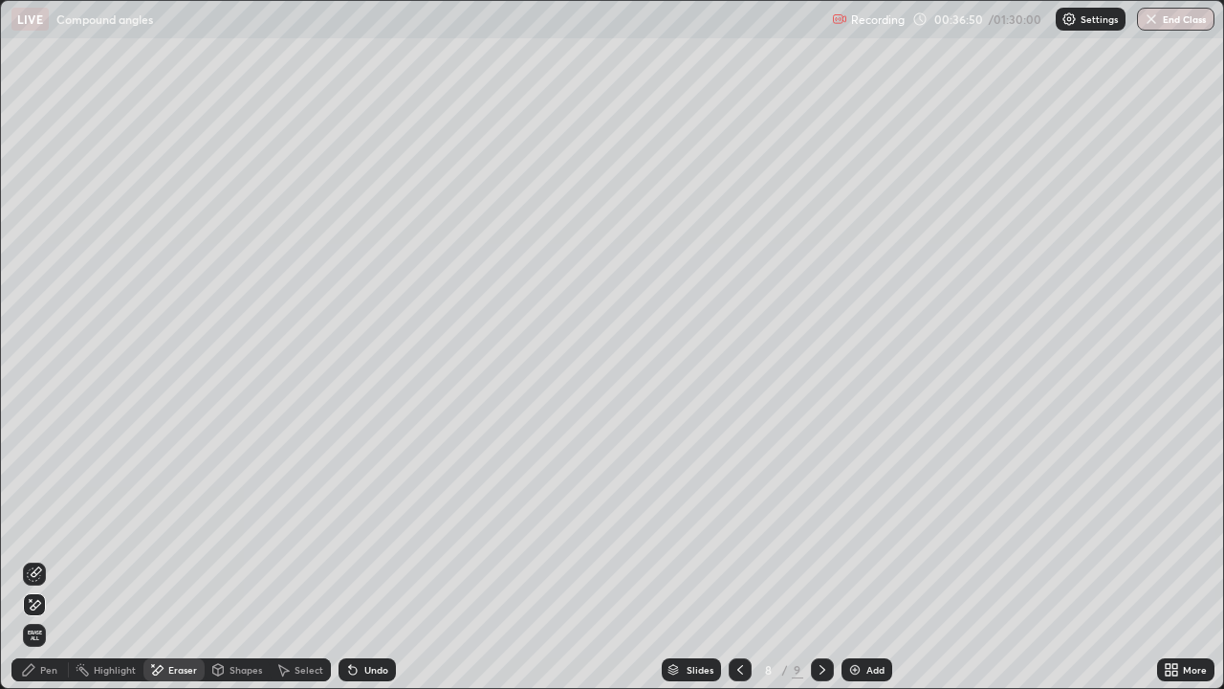
click at [39, 526] on div "Pen" at bounding box center [39, 669] width 57 height 23
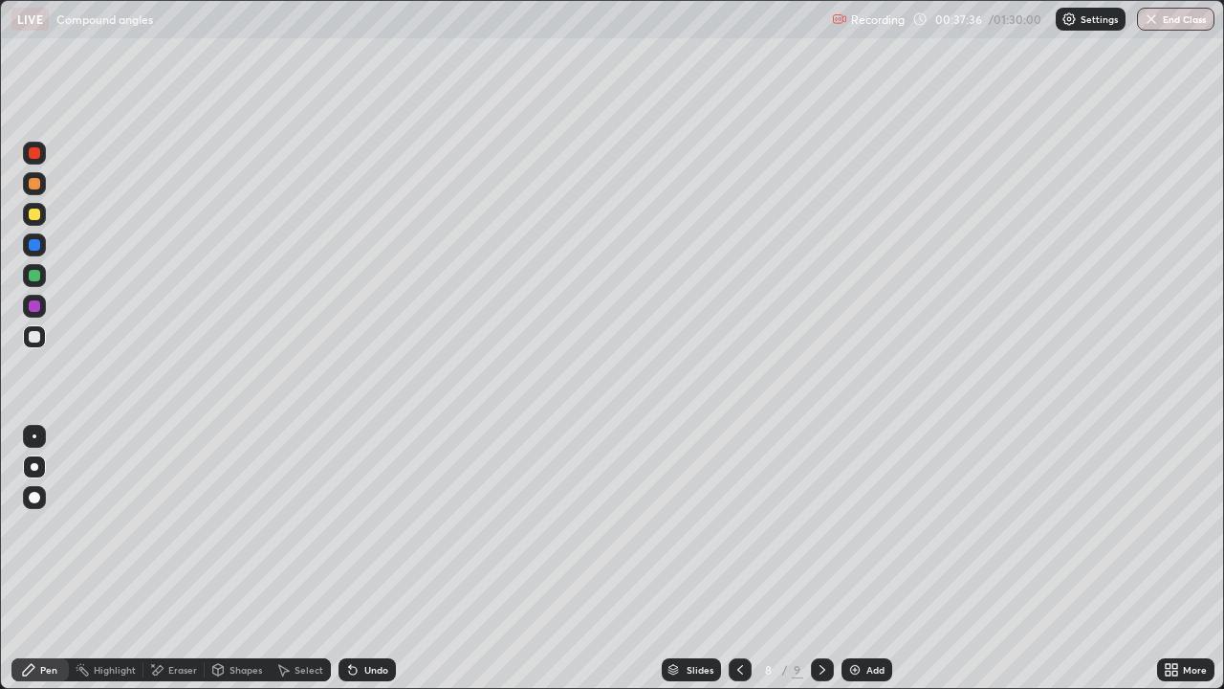
click at [33, 214] on div at bounding box center [34, 213] width 11 height 11
click at [880, 526] on div "Add" at bounding box center [867, 669] width 51 height 23
click at [884, 526] on div "Add" at bounding box center [867, 669] width 51 height 23
click at [738, 526] on icon at bounding box center [740, 669] width 15 height 15
click at [737, 526] on icon at bounding box center [740, 670] width 6 height 10
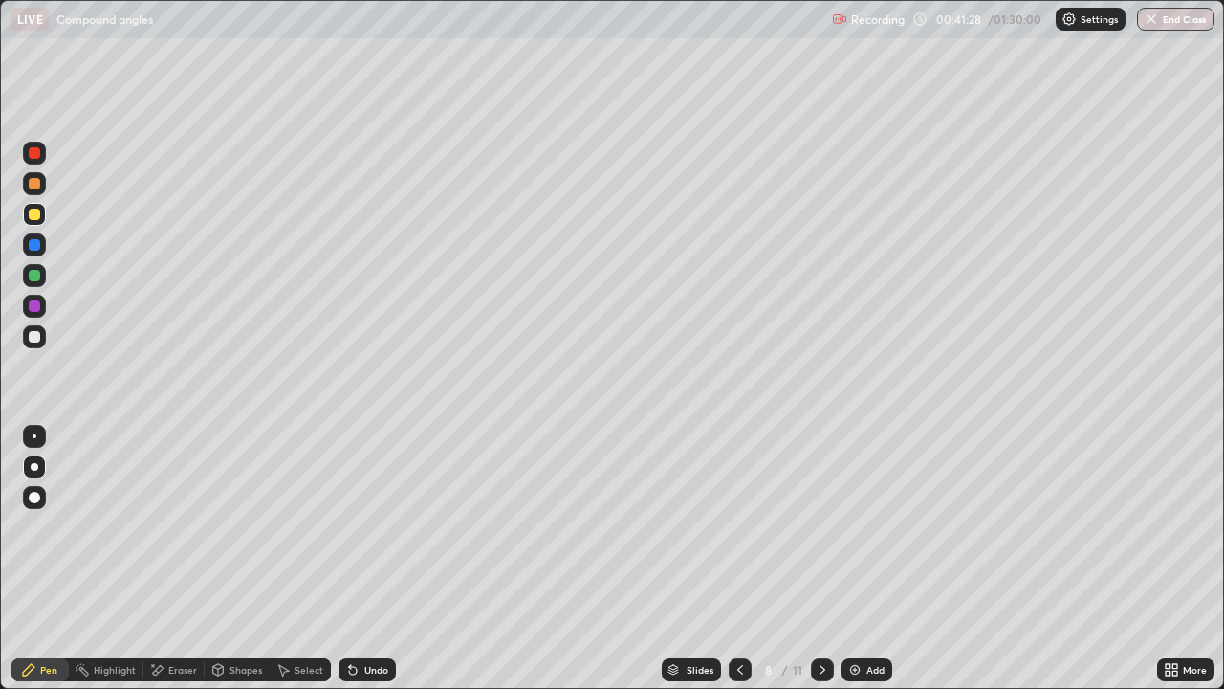
click at [867, 526] on div "Add" at bounding box center [876, 670] width 18 height 10
click at [372, 526] on div "Undo" at bounding box center [376, 670] width 24 height 10
click at [375, 526] on div "Undo" at bounding box center [376, 670] width 24 height 10
click at [372, 526] on div "Undo" at bounding box center [376, 670] width 24 height 10
click at [359, 526] on div "Undo" at bounding box center [367, 669] width 57 height 23
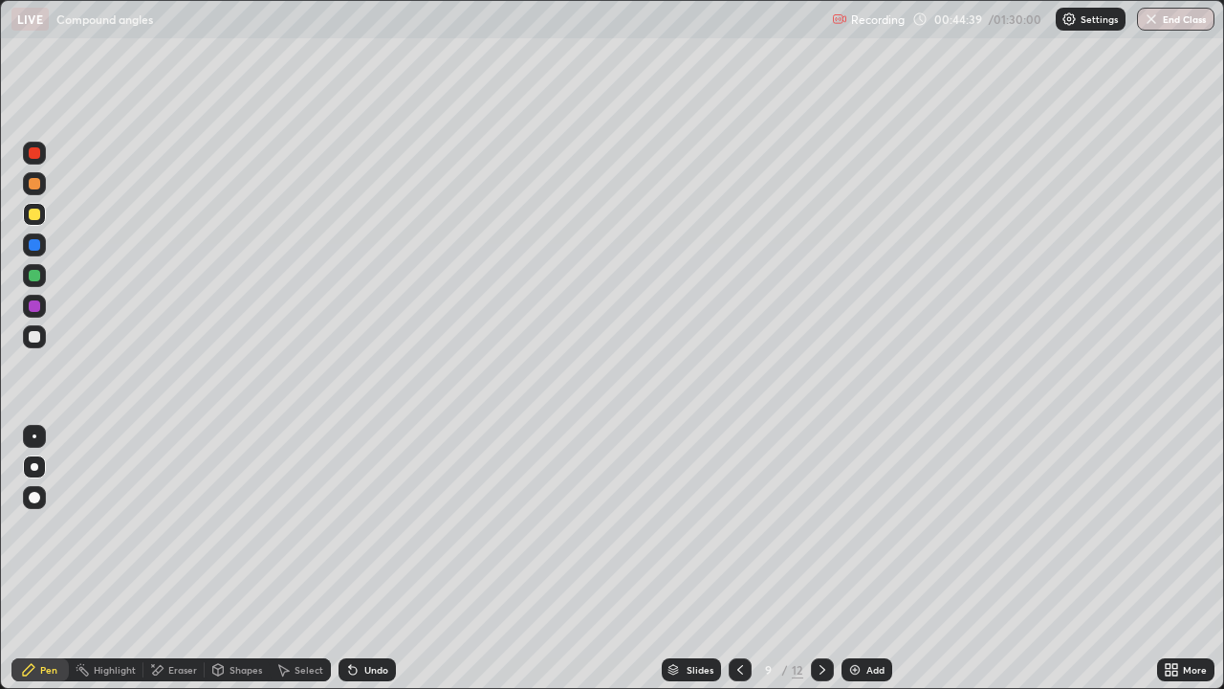
click at [867, 526] on div "Add" at bounding box center [876, 670] width 18 height 10
click at [180, 526] on div "Eraser" at bounding box center [182, 670] width 29 height 10
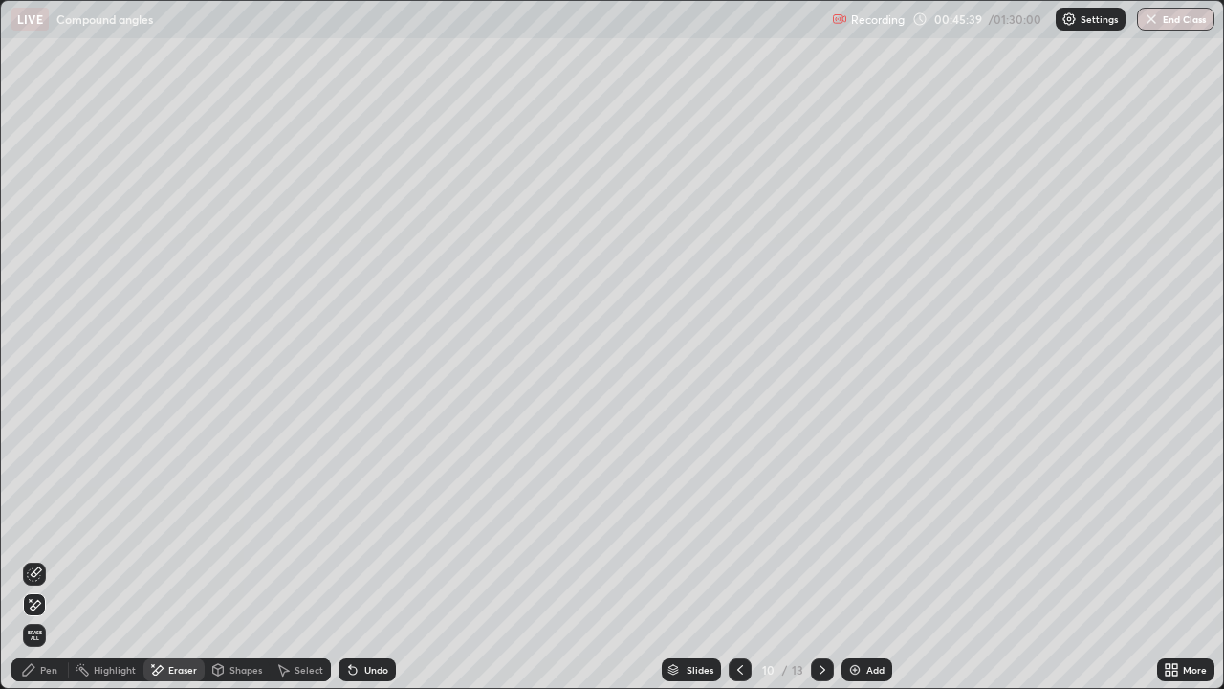
click at [740, 526] on icon at bounding box center [740, 669] width 15 height 15
click at [864, 526] on div "Add" at bounding box center [867, 669] width 51 height 23
click at [49, 526] on div "Pen" at bounding box center [48, 670] width 17 height 10
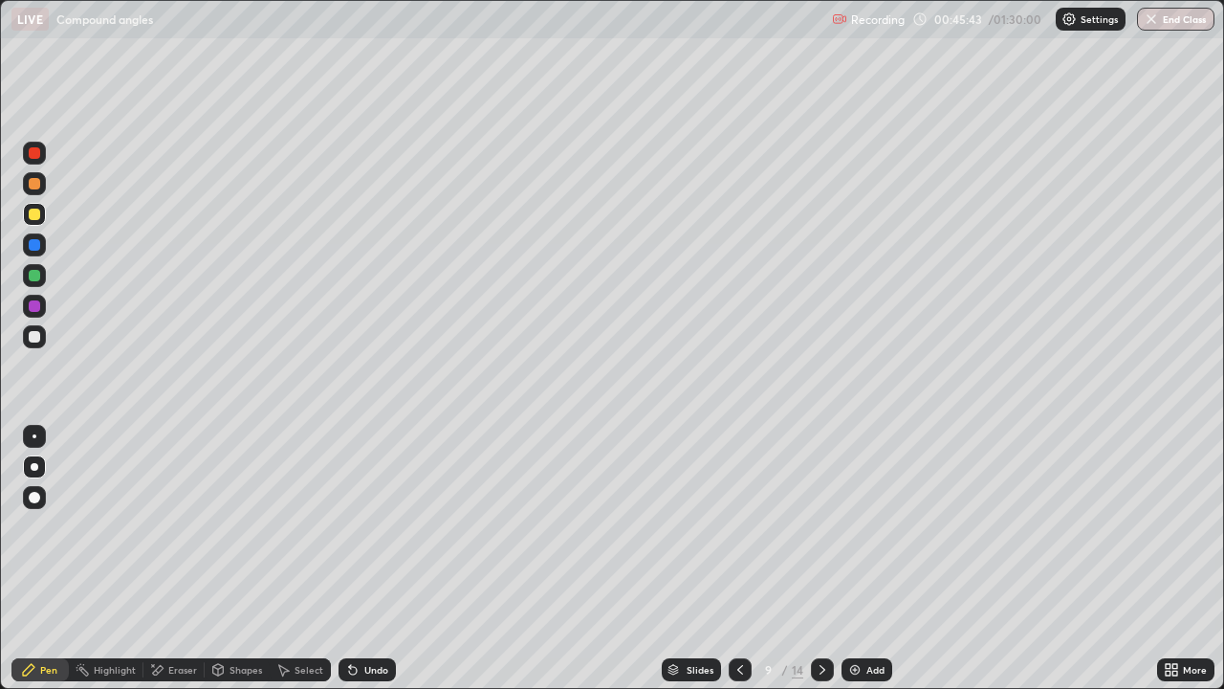
click at [36, 334] on div at bounding box center [34, 336] width 11 height 11
click at [30, 276] on div at bounding box center [34, 275] width 11 height 11
click at [34, 214] on div at bounding box center [34, 213] width 11 height 11
click at [37, 337] on div at bounding box center [34, 336] width 11 height 11
click at [34, 212] on div at bounding box center [34, 213] width 11 height 11
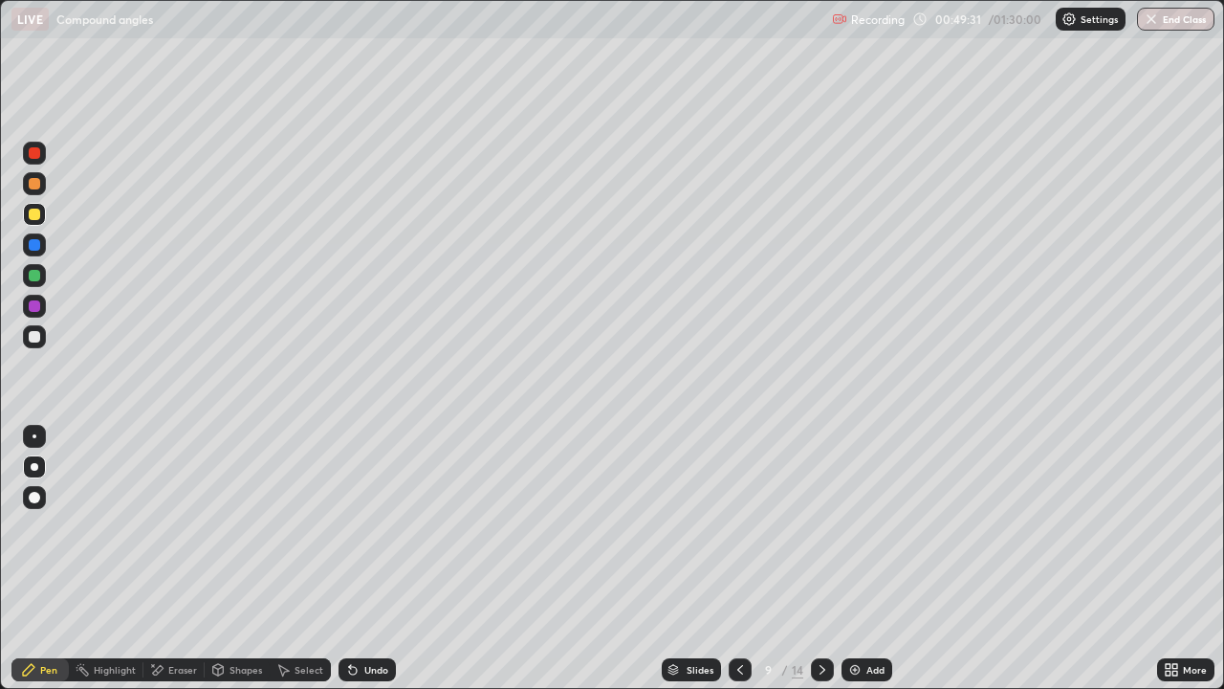
click at [821, 526] on icon at bounding box center [822, 669] width 15 height 15
click at [745, 526] on icon at bounding box center [740, 669] width 15 height 15
click at [739, 526] on icon at bounding box center [740, 669] width 15 height 15
click at [821, 526] on icon at bounding box center [822, 669] width 15 height 15
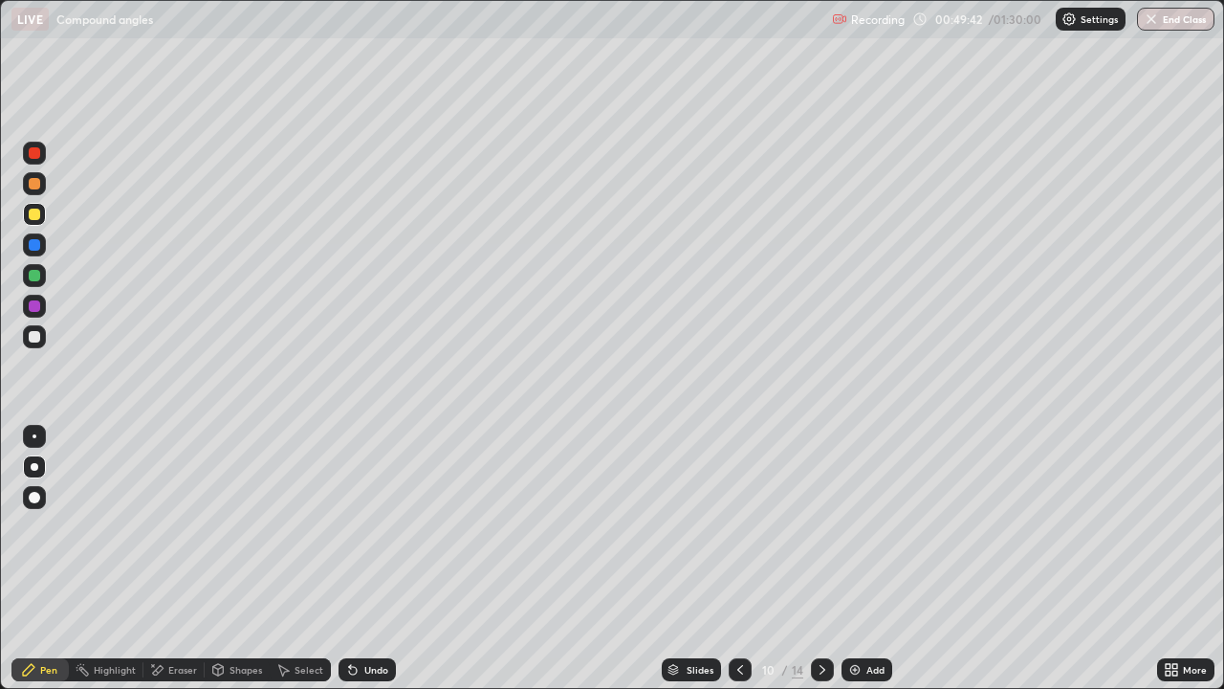
click at [746, 526] on div at bounding box center [740, 669] width 23 height 23
click at [923, 526] on div "Slides 9 / 14 Add" at bounding box center [776, 669] width 761 height 38
click at [943, 526] on div "Slides 9 / 14 Add" at bounding box center [776, 669] width 761 height 38
click at [976, 526] on div "Slides 9 / 14 Add" at bounding box center [776, 669] width 761 height 38
click at [297, 526] on div "Select" at bounding box center [300, 669] width 61 height 23
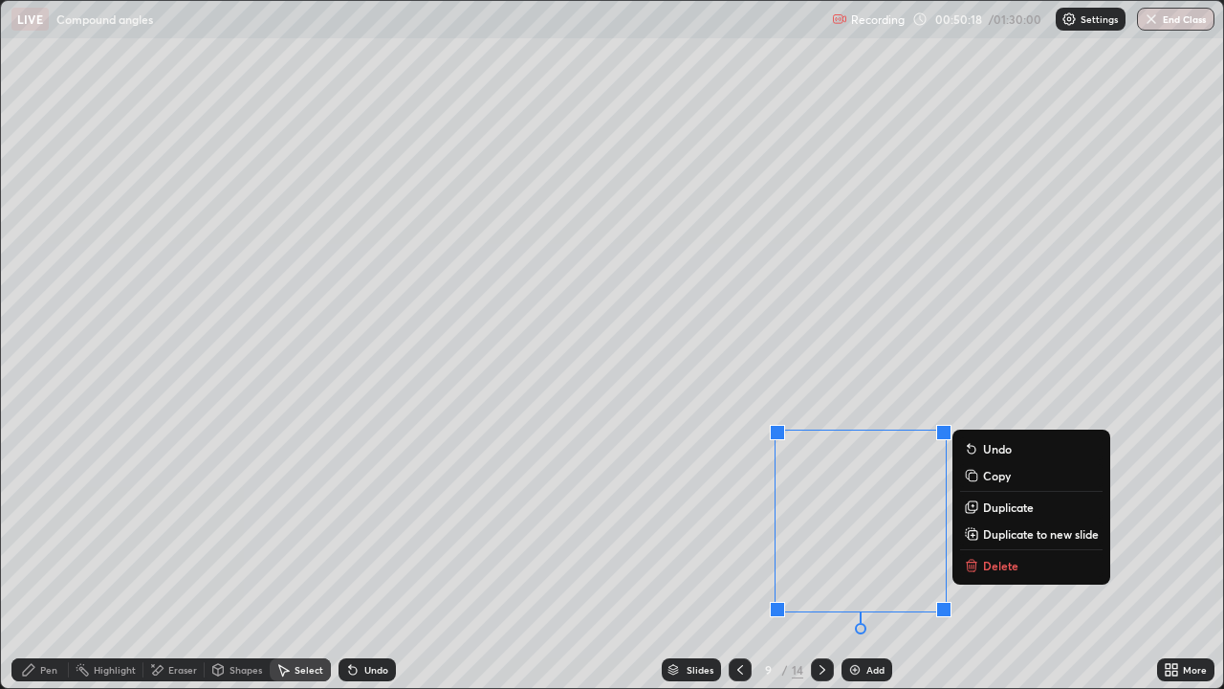
click at [937, 526] on div "0 ° Undo Copy Duplicate Duplicate to new slide Delete" at bounding box center [612, 344] width 1222 height 687
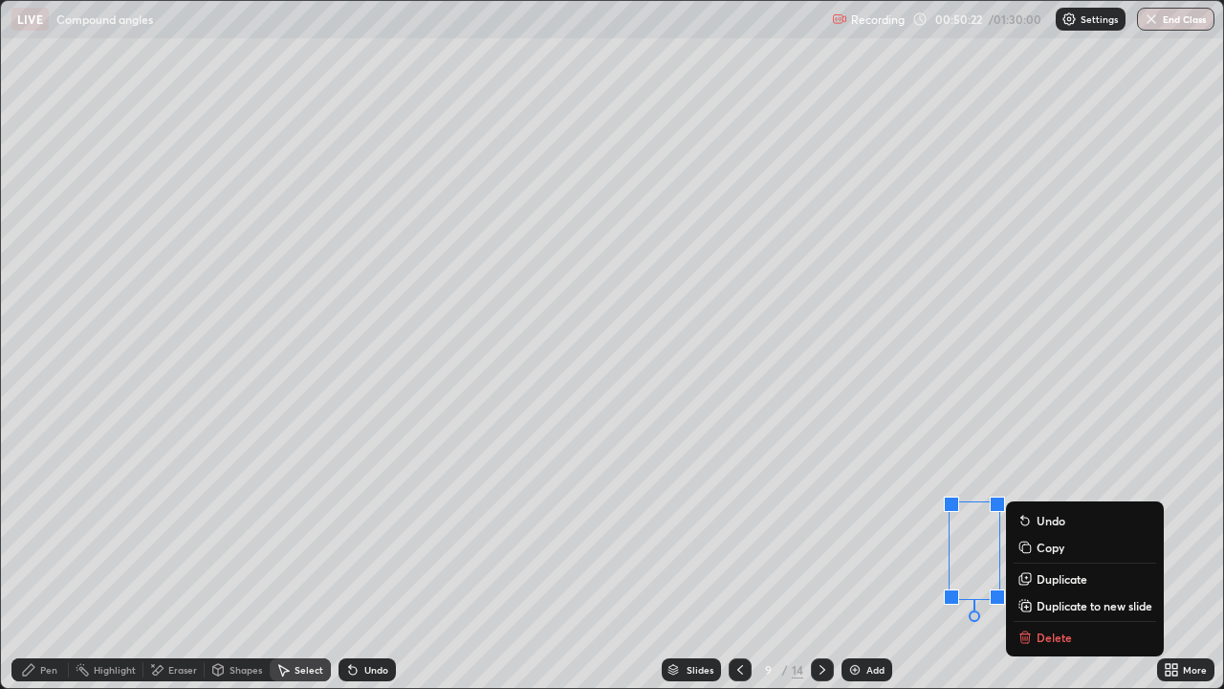
click at [933, 526] on div "0 ° Undo Copy Duplicate Duplicate to new slide Delete" at bounding box center [612, 344] width 1222 height 687
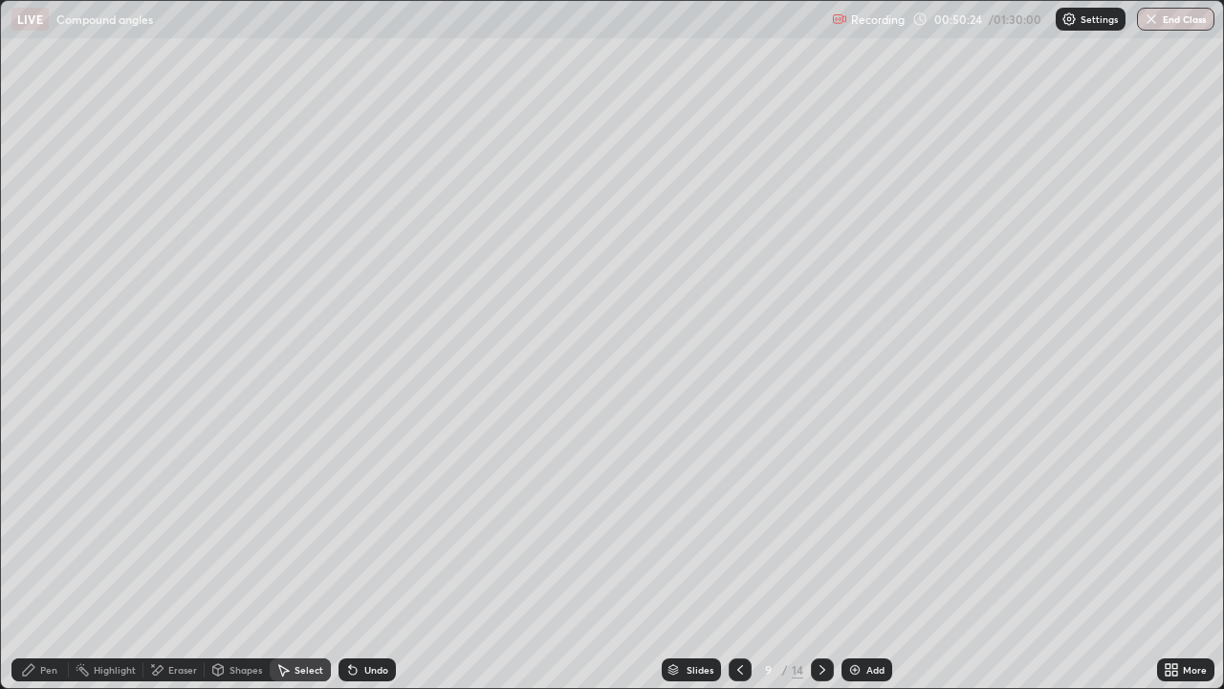
click at [41, 526] on div "Pen" at bounding box center [48, 670] width 17 height 10
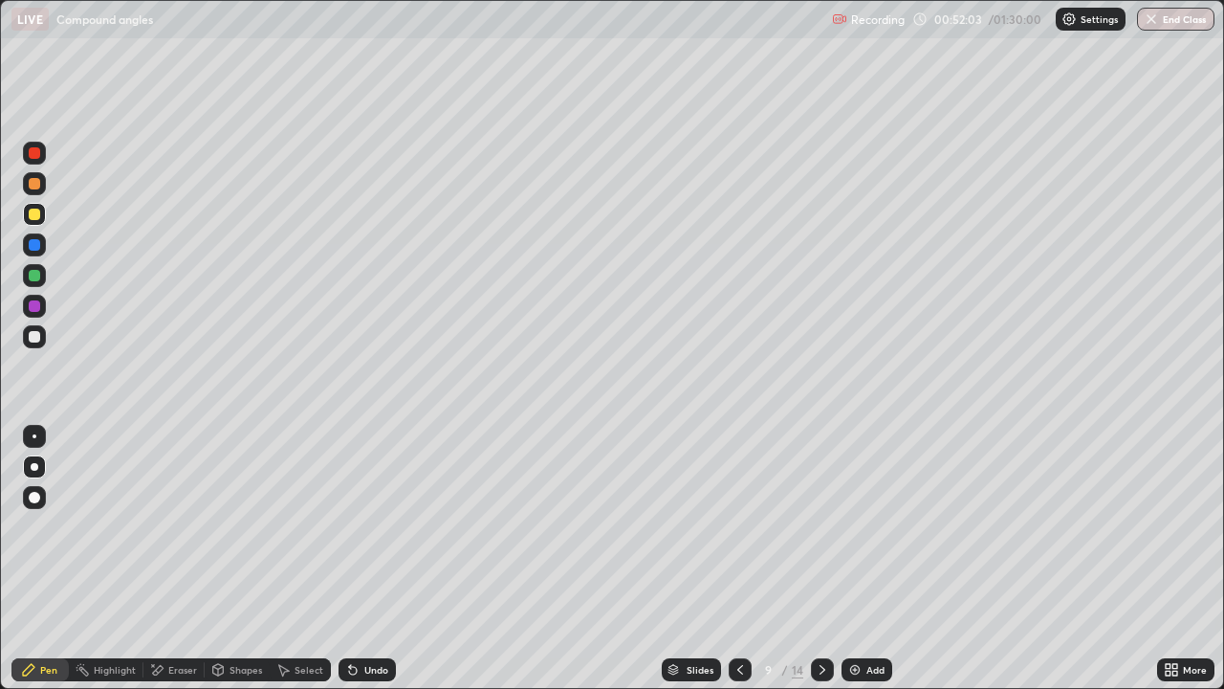
click at [36, 337] on div at bounding box center [34, 336] width 11 height 11
click at [178, 526] on div "Eraser" at bounding box center [182, 670] width 29 height 10
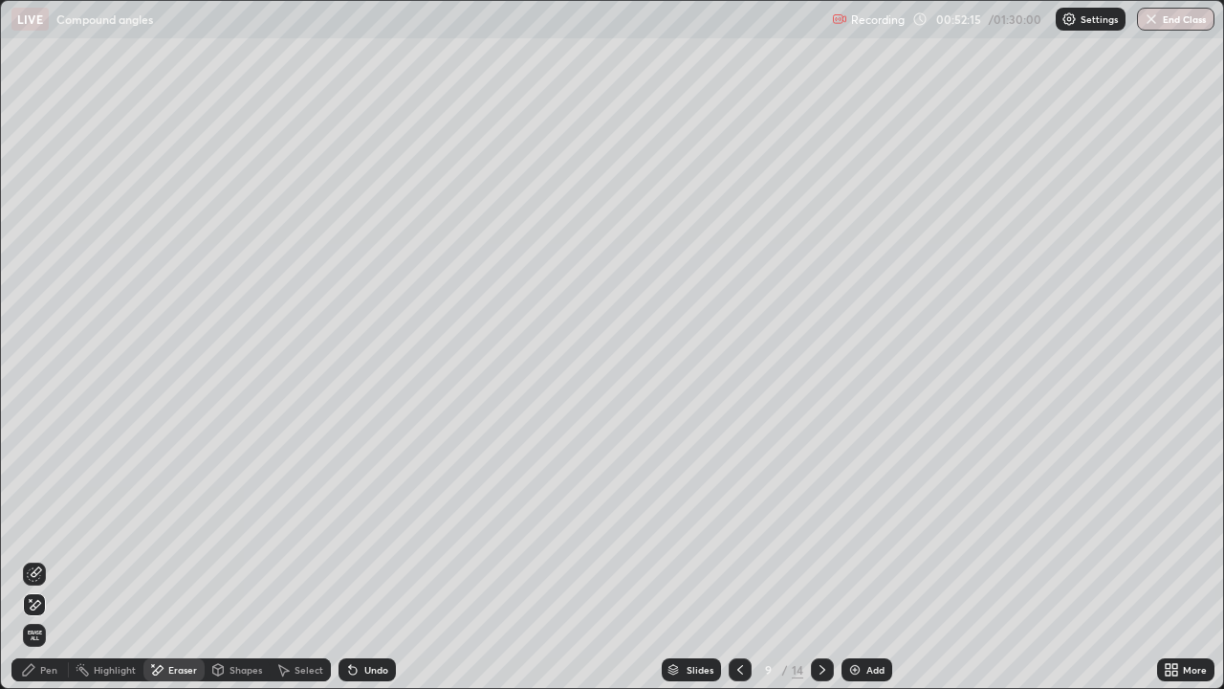
click at [51, 526] on div "Pen" at bounding box center [39, 669] width 57 height 23
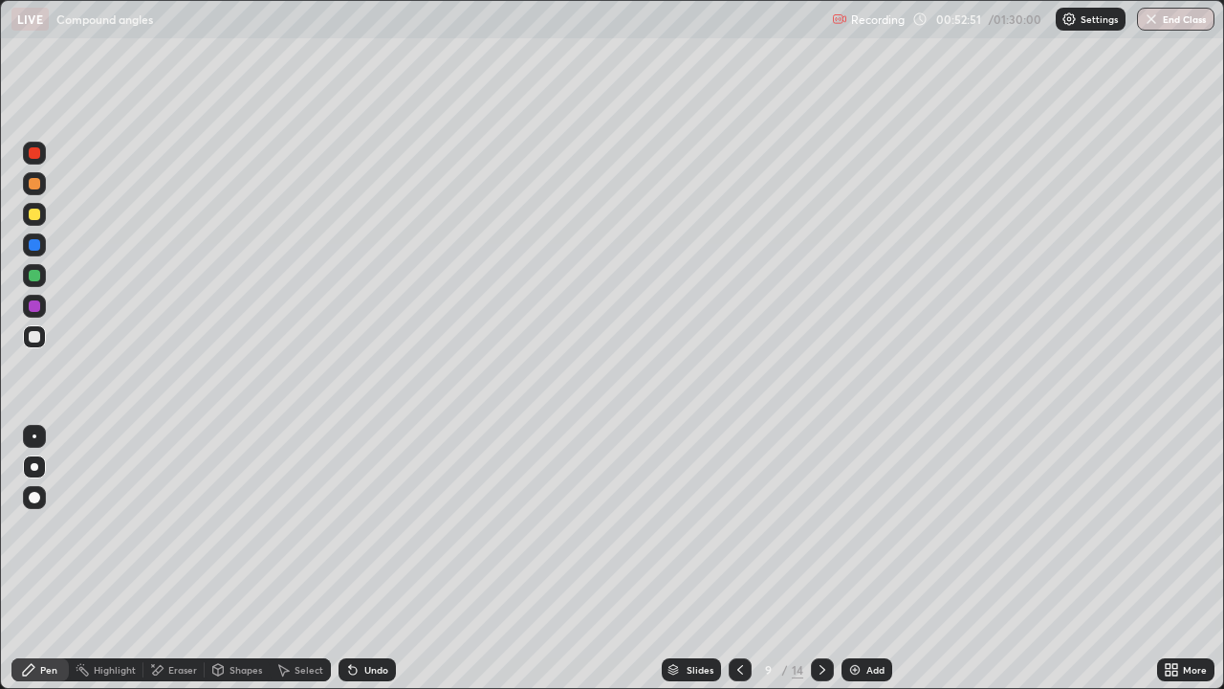
click at [867, 526] on div "Add" at bounding box center [876, 670] width 18 height 10
click at [371, 526] on div "Undo" at bounding box center [376, 670] width 24 height 10
click at [370, 526] on div "Undo" at bounding box center [376, 670] width 24 height 10
click at [1166, 526] on icon at bounding box center [1168, 672] width 5 height 5
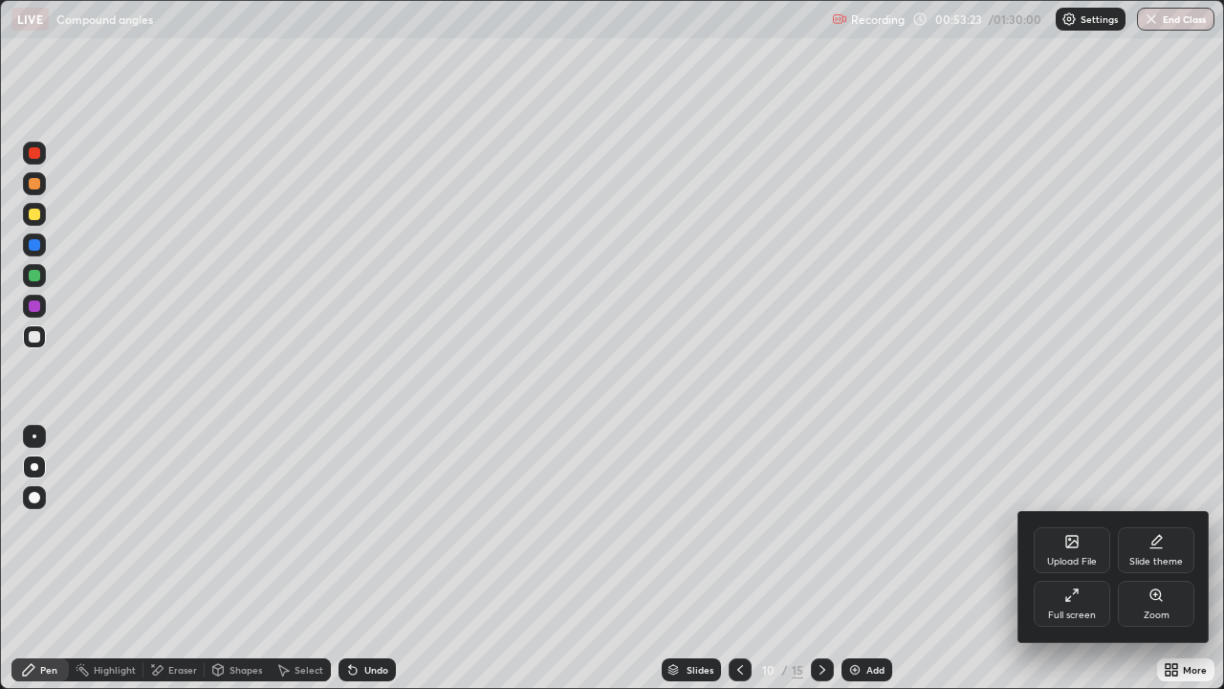
click at [1070, 526] on icon at bounding box center [1071, 594] width 15 height 15
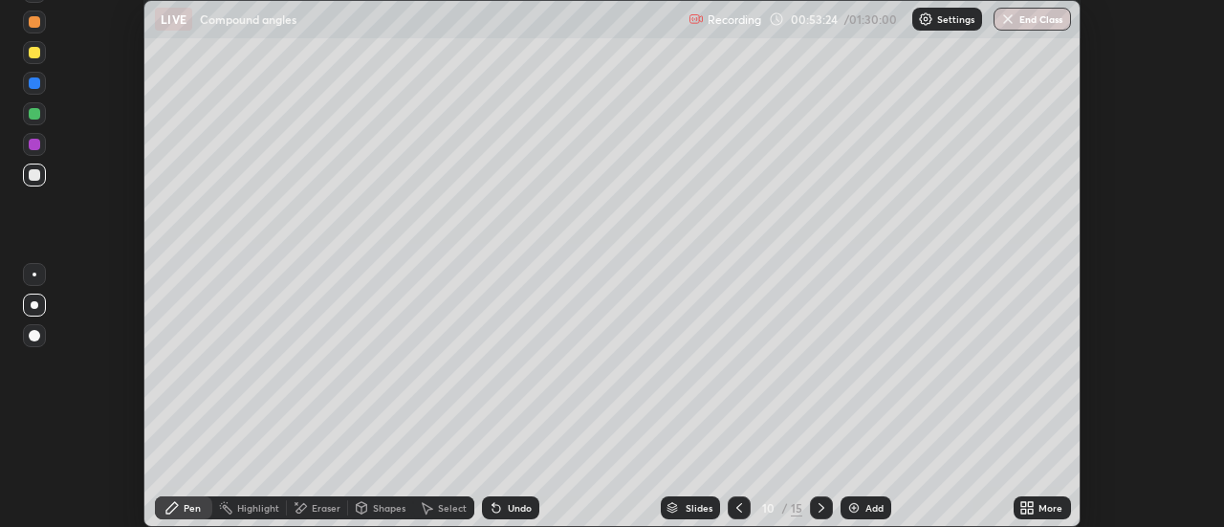
scroll to position [95115, 94418]
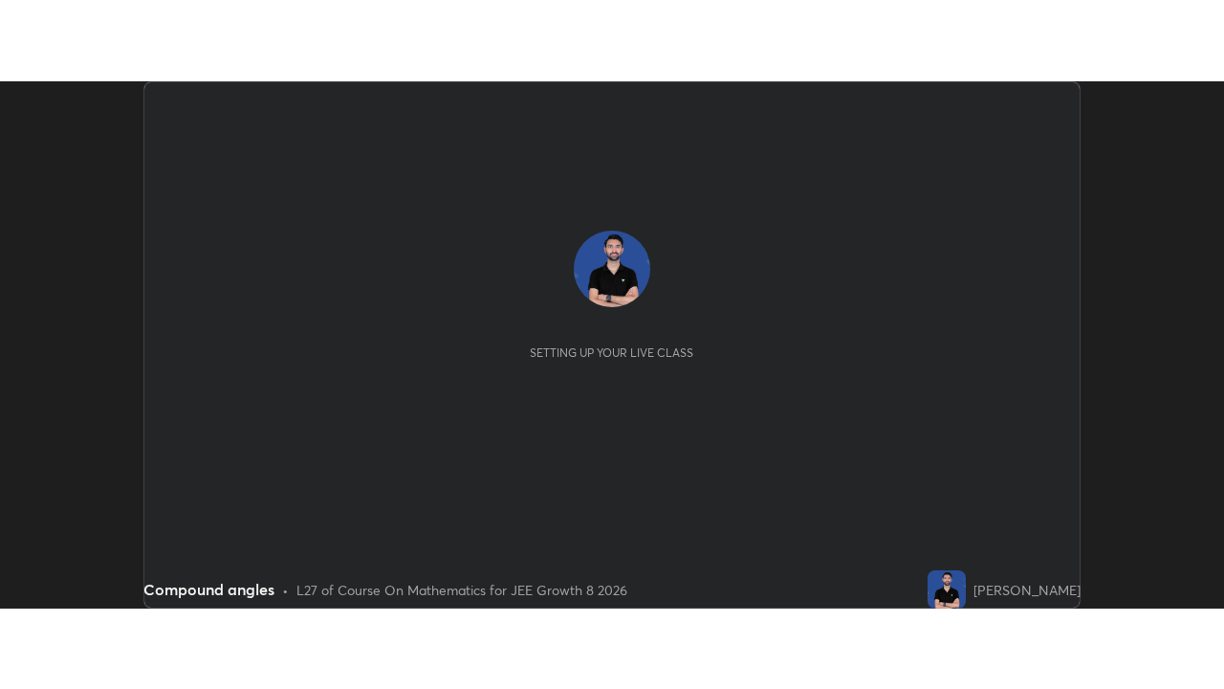
scroll to position [527, 1224]
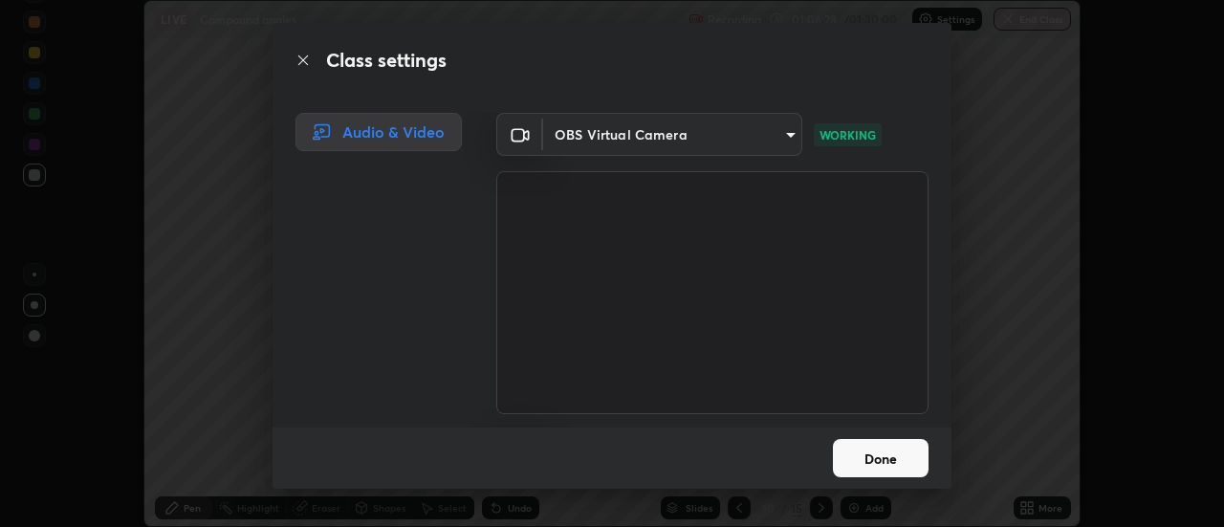
click at [873, 463] on button "Done" at bounding box center [881, 458] width 96 height 38
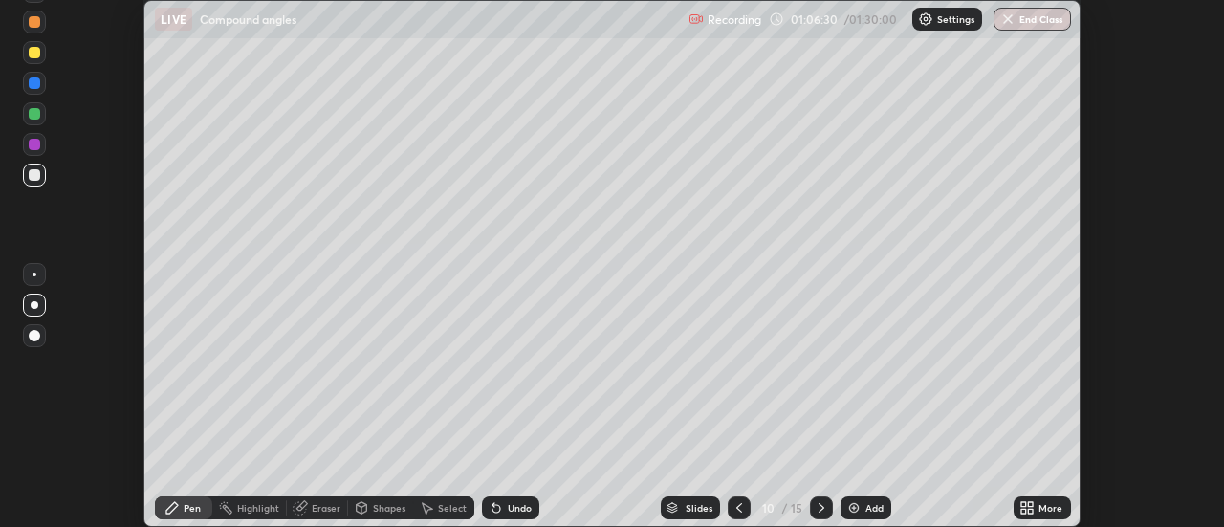
click at [1036, 508] on div "More" at bounding box center [1042, 507] width 57 height 23
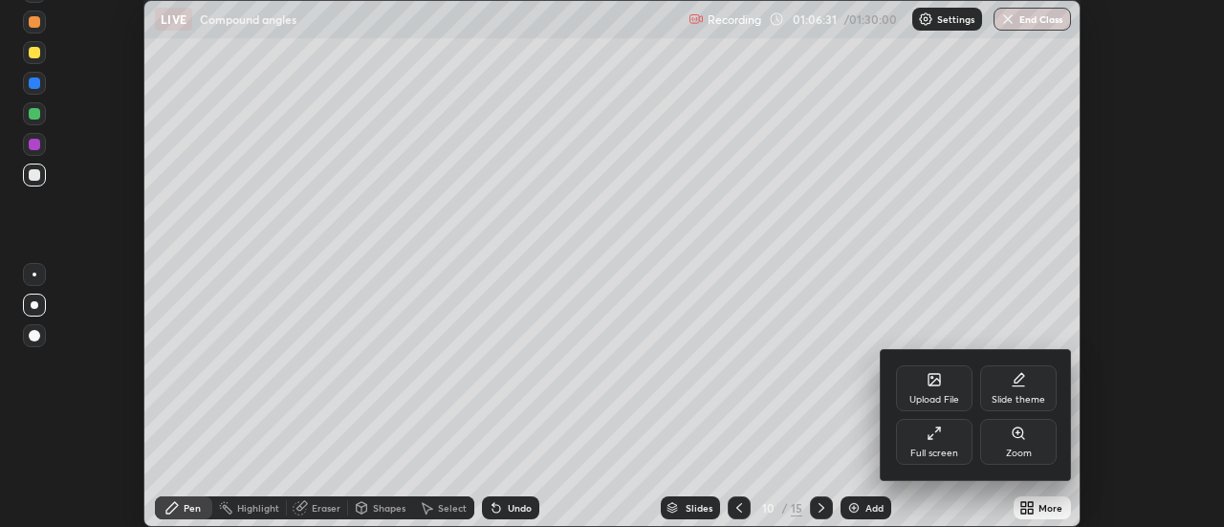
click at [939, 449] on div "Full screen" at bounding box center [935, 454] width 48 height 10
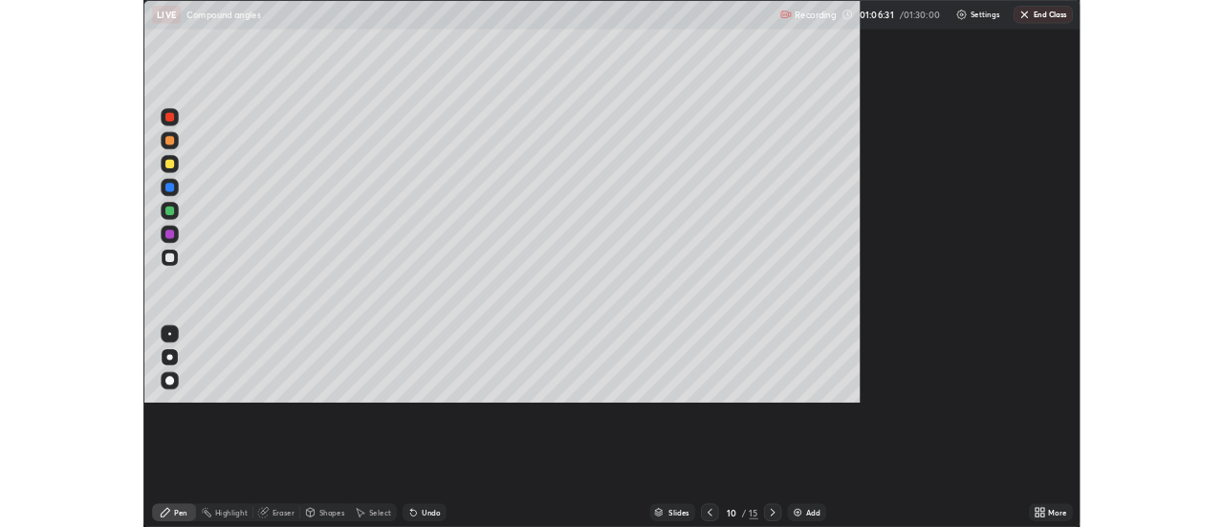
scroll to position [689, 1224]
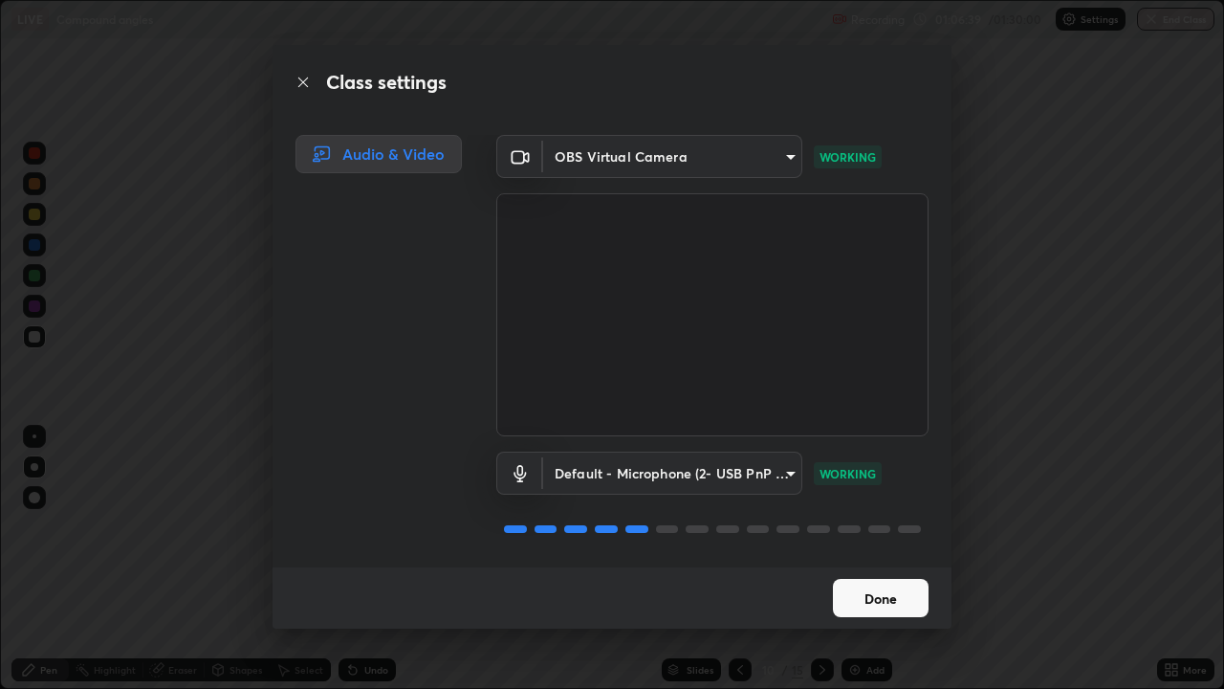
click at [867, 526] on button "Done" at bounding box center [881, 598] width 96 height 38
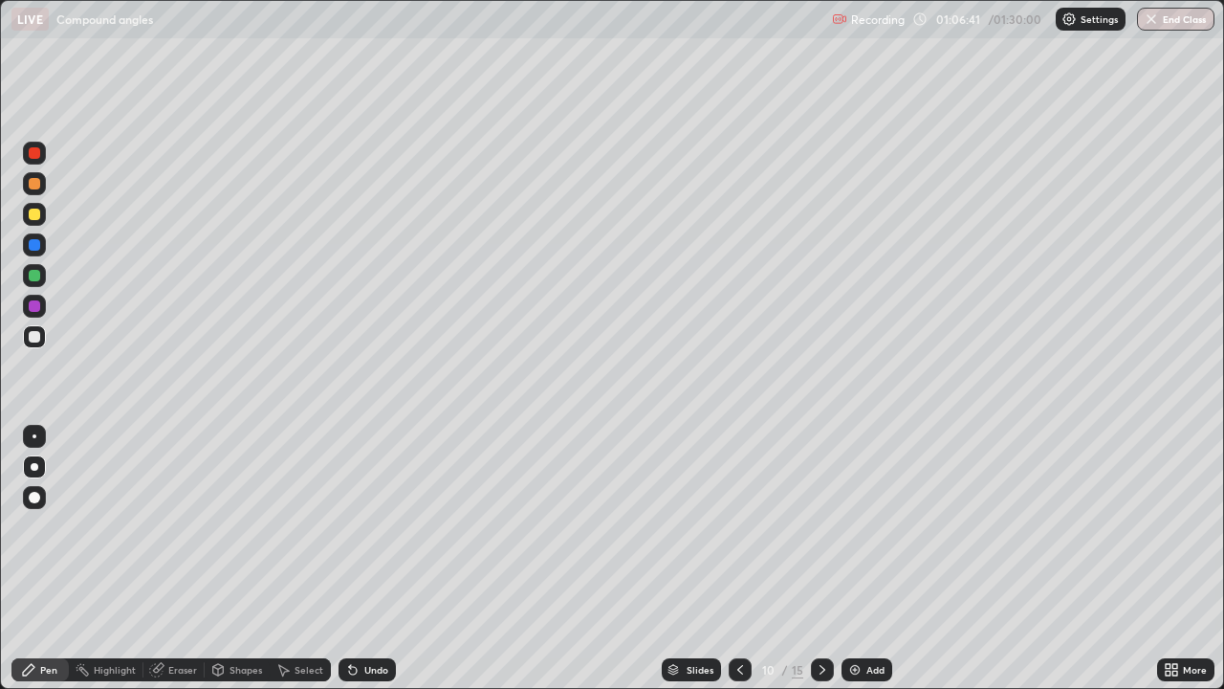
click at [37, 218] on div at bounding box center [34, 213] width 11 height 11
click at [177, 526] on div "Eraser" at bounding box center [173, 669] width 61 height 23
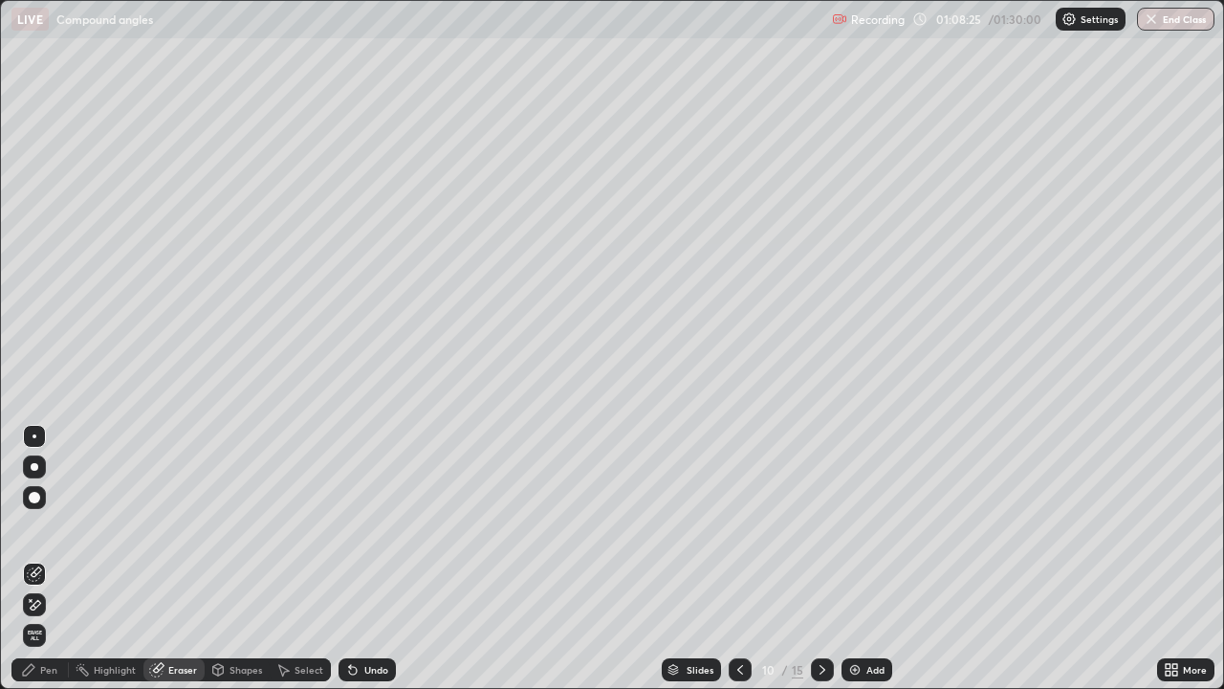
click at [33, 526] on icon at bounding box center [36, 605] width 11 height 10
click at [32, 526] on icon at bounding box center [28, 669] width 15 height 15
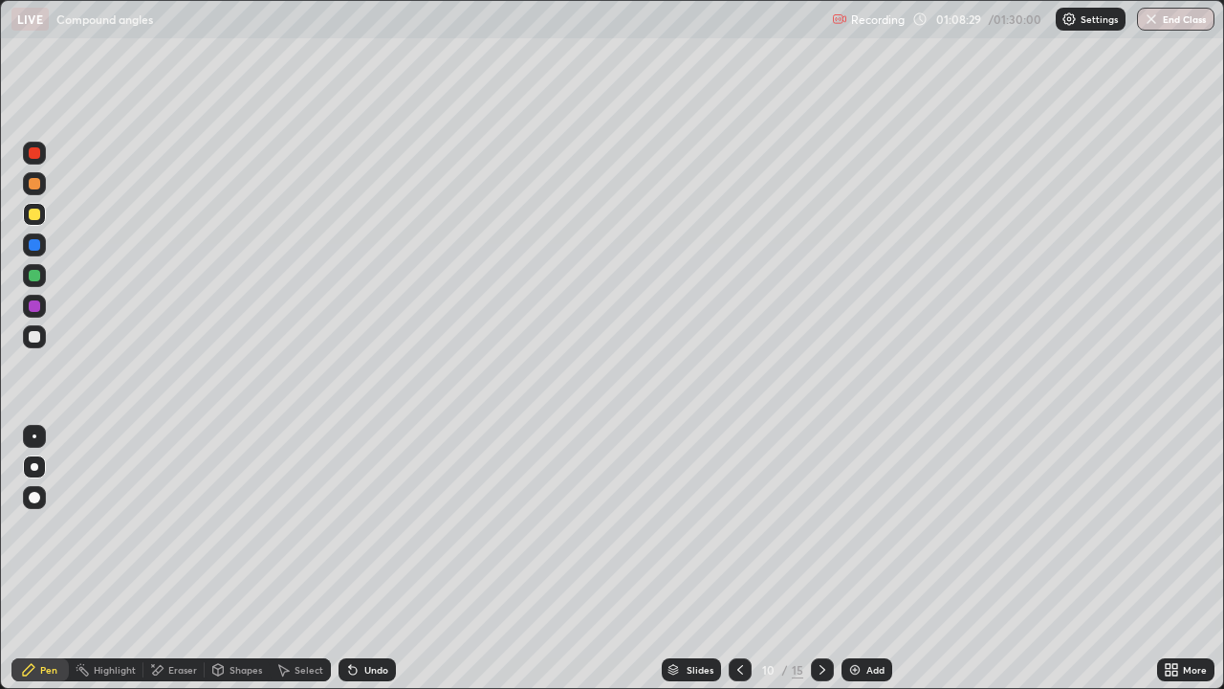
click at [33, 338] on div at bounding box center [34, 336] width 11 height 11
click at [862, 526] on div "Add" at bounding box center [867, 669] width 51 height 23
click at [32, 213] on div at bounding box center [34, 213] width 11 height 11
click at [366, 526] on div "Undo" at bounding box center [367, 669] width 57 height 23
click at [368, 526] on div "Undo" at bounding box center [376, 670] width 24 height 10
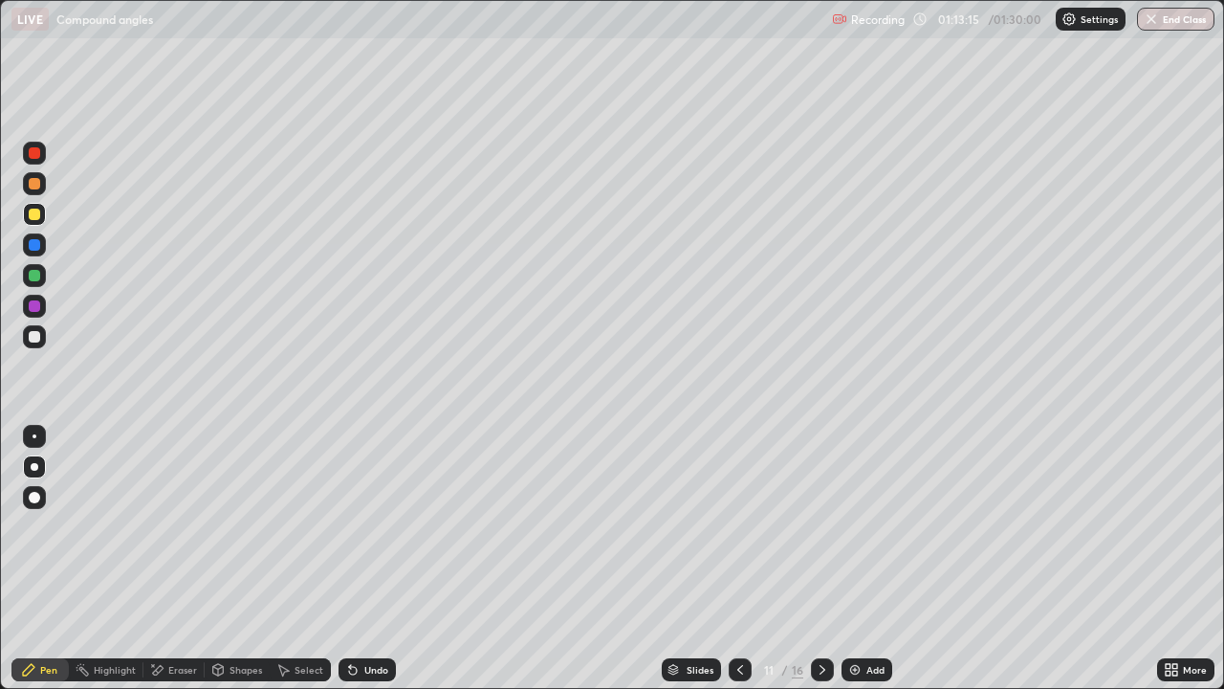
click at [34, 329] on div at bounding box center [34, 336] width 23 height 23
click at [33, 219] on div at bounding box center [34, 213] width 11 height 11
click at [34, 278] on div at bounding box center [34, 275] width 11 height 11
click at [195, 526] on div "Eraser" at bounding box center [173, 669] width 61 height 38
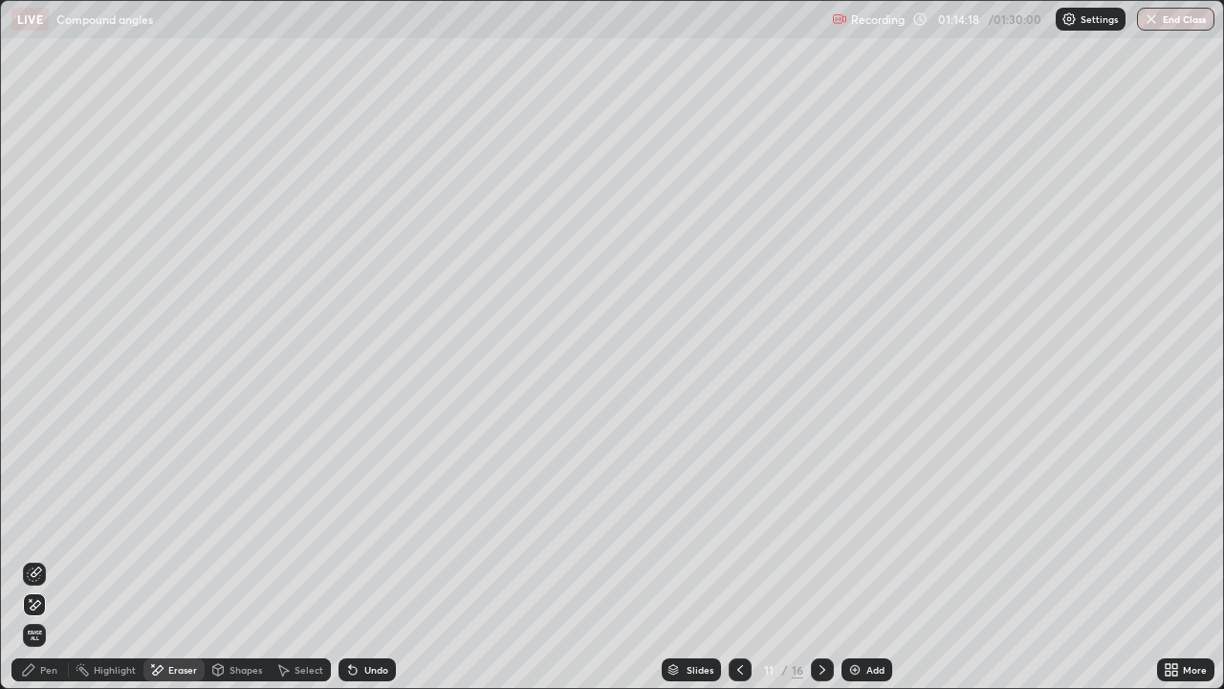
click at [42, 526] on div "Pen" at bounding box center [48, 670] width 17 height 10
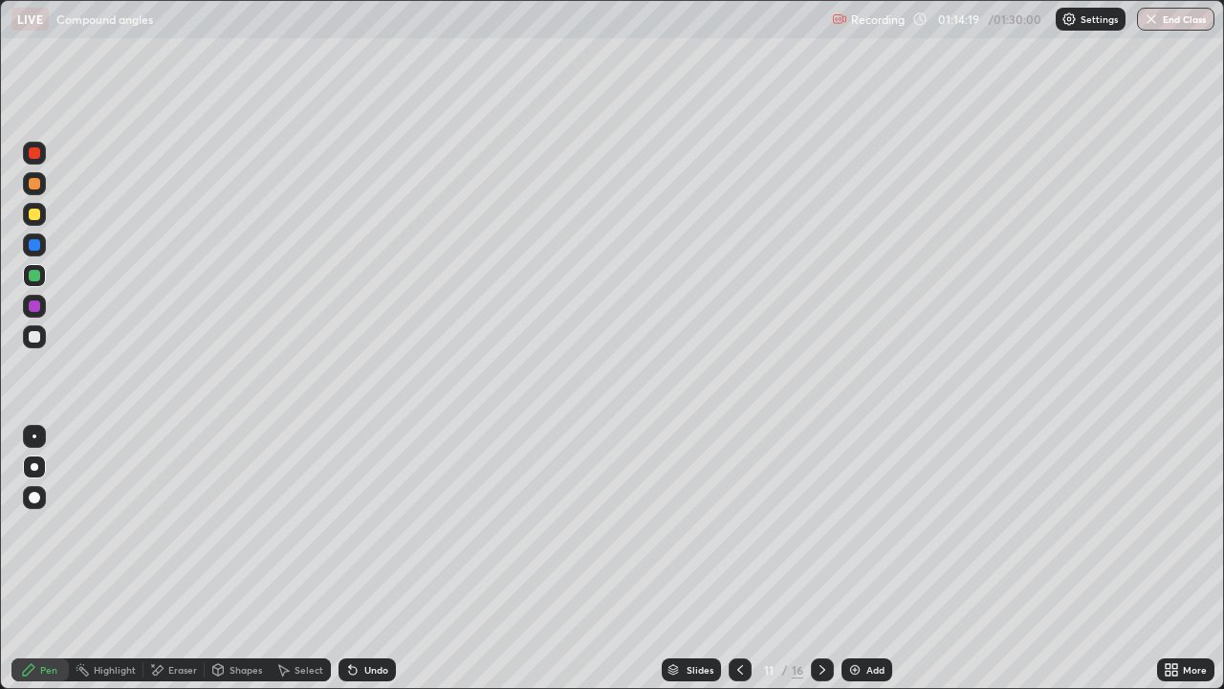
click at [35, 216] on div at bounding box center [34, 213] width 11 height 11
click at [170, 526] on div "Eraser" at bounding box center [173, 669] width 61 height 23
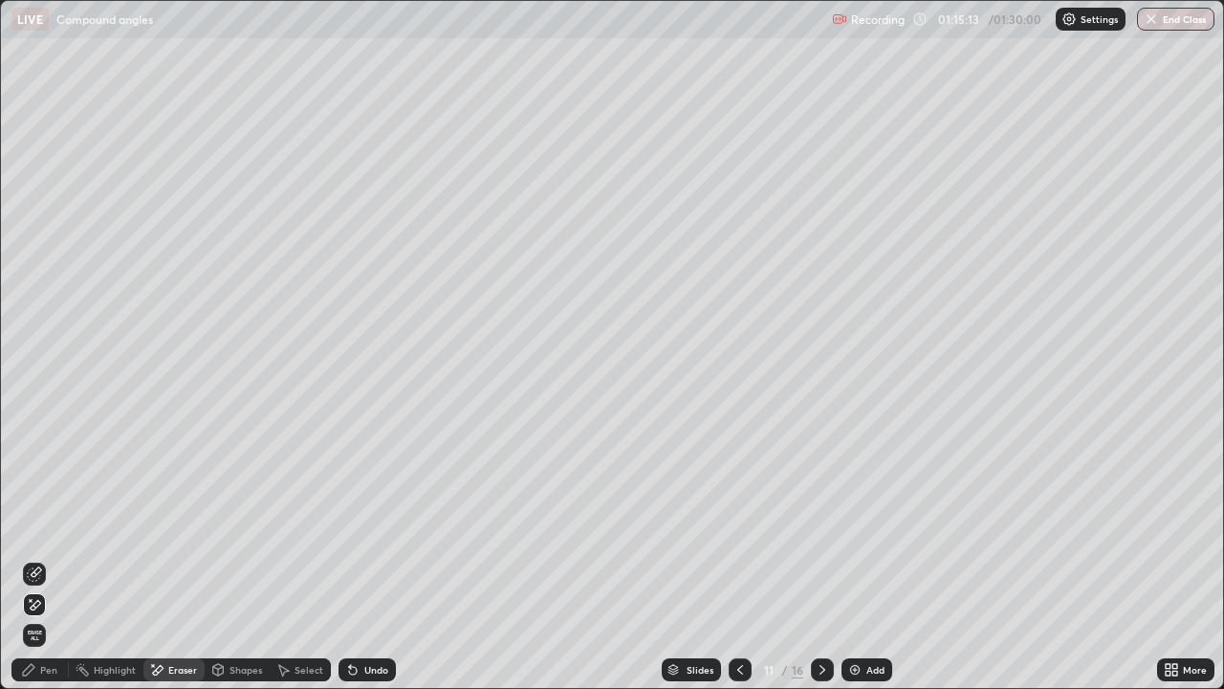
click at [53, 526] on div "Pen" at bounding box center [48, 670] width 17 height 10
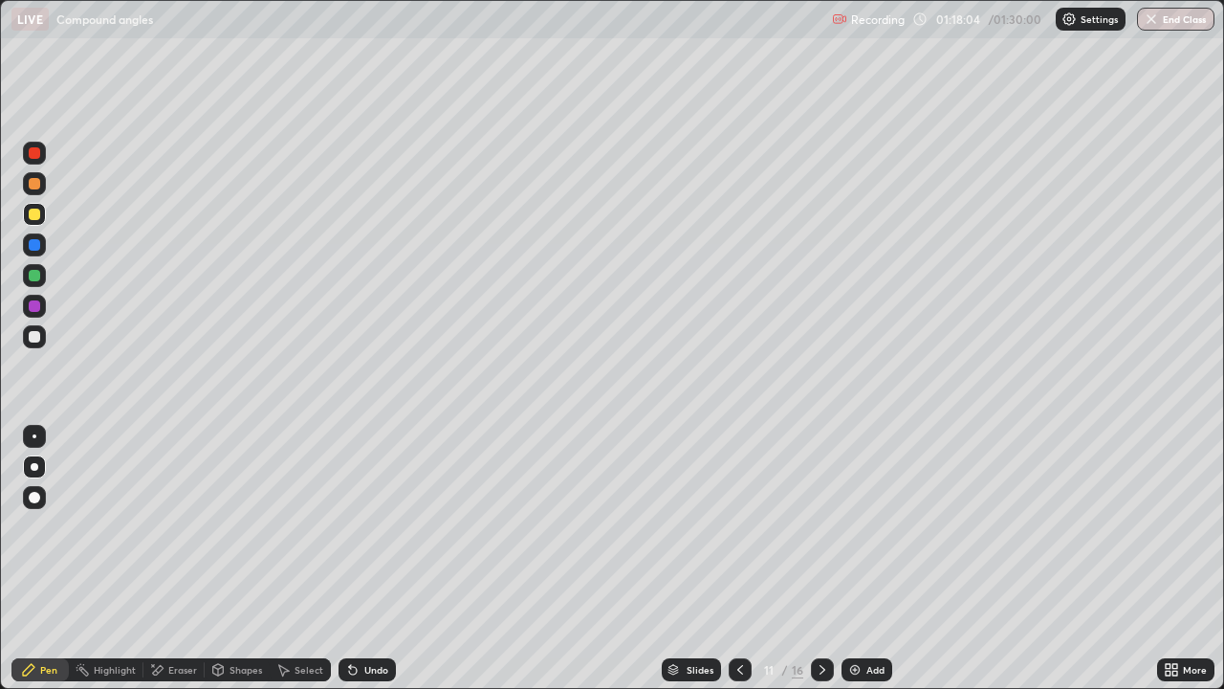
click at [186, 526] on div "Eraser" at bounding box center [182, 670] width 29 height 10
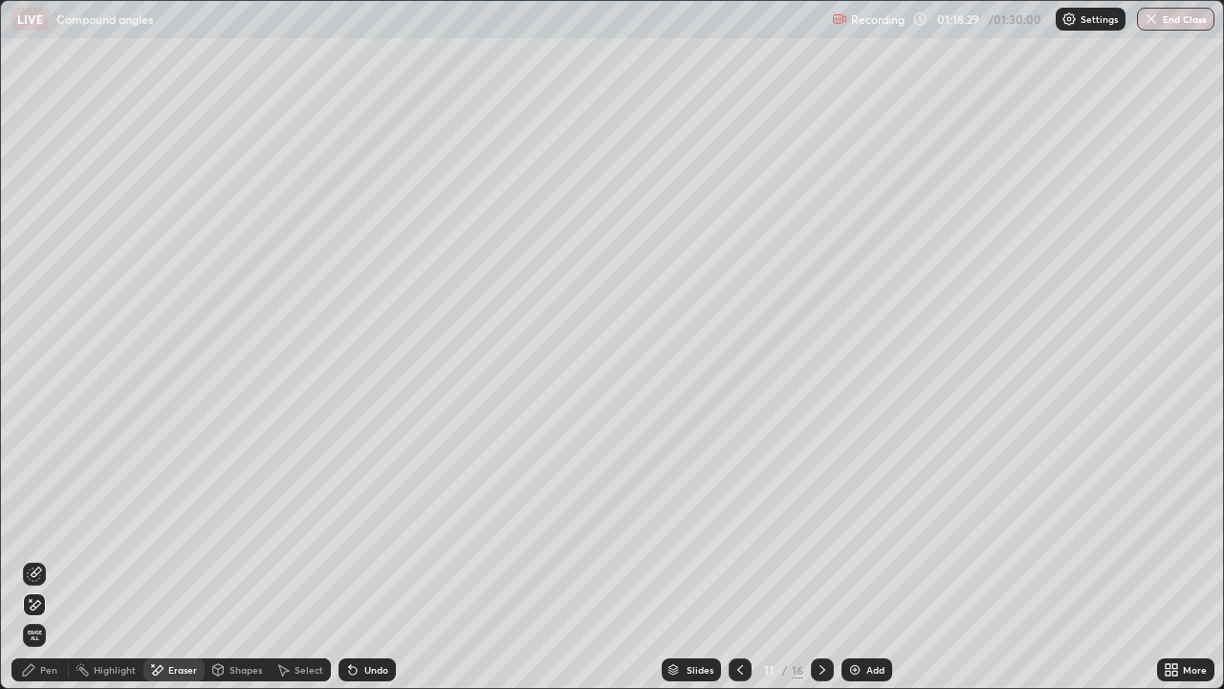
click at [51, 526] on div "Pen" at bounding box center [39, 669] width 57 height 23
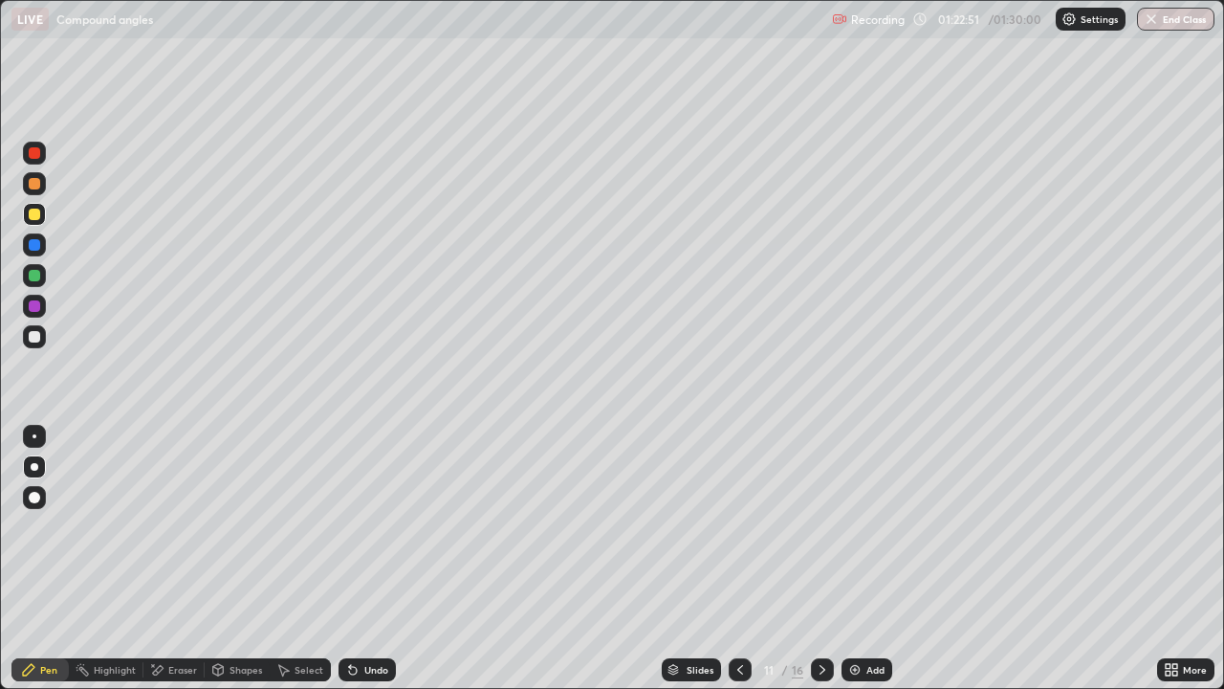
click at [863, 526] on div "Add" at bounding box center [867, 669] width 51 height 23
click at [1154, 28] on button "End Class" at bounding box center [1177, 19] width 76 height 23
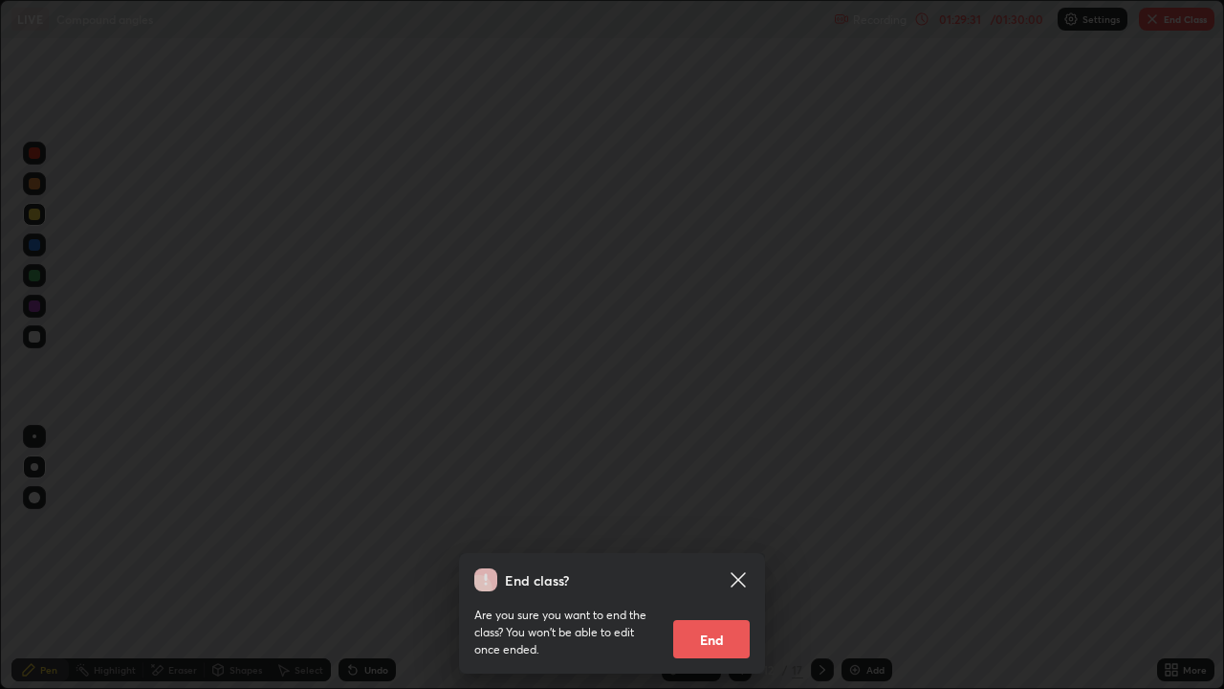
click at [699, 526] on button "End" at bounding box center [711, 639] width 77 height 38
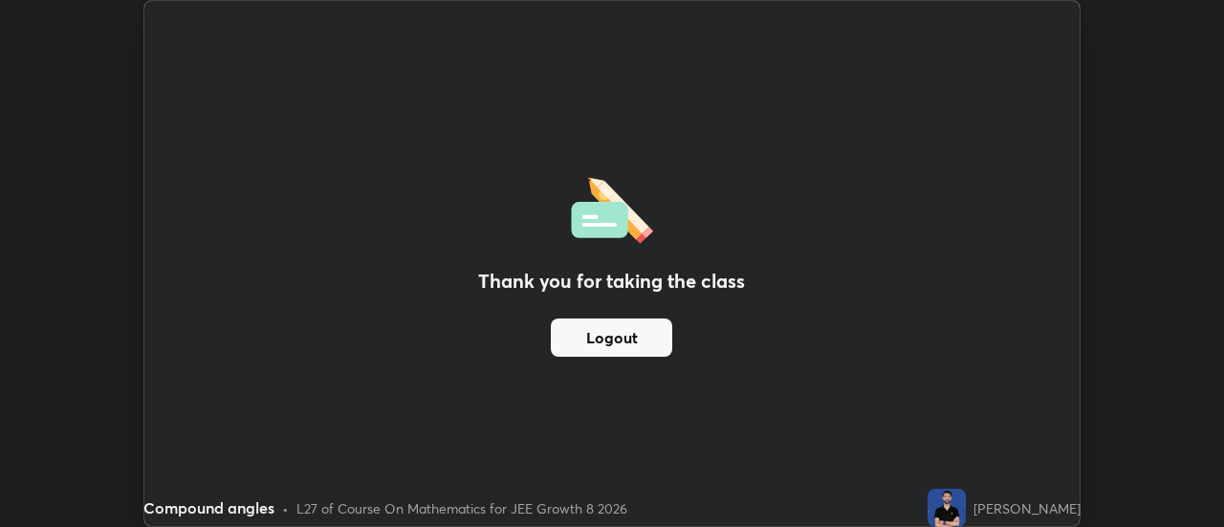
scroll to position [95115, 94418]
